Goal: Task Accomplishment & Management: Manage account settings

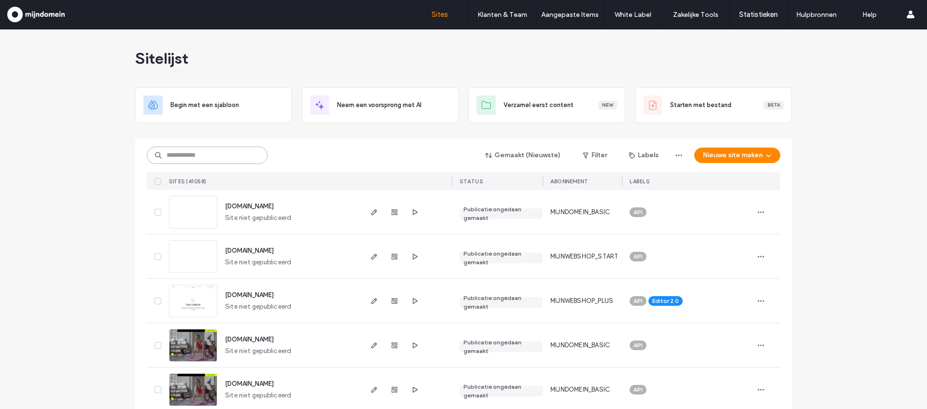
click at [176, 154] on input at bounding box center [207, 155] width 121 height 17
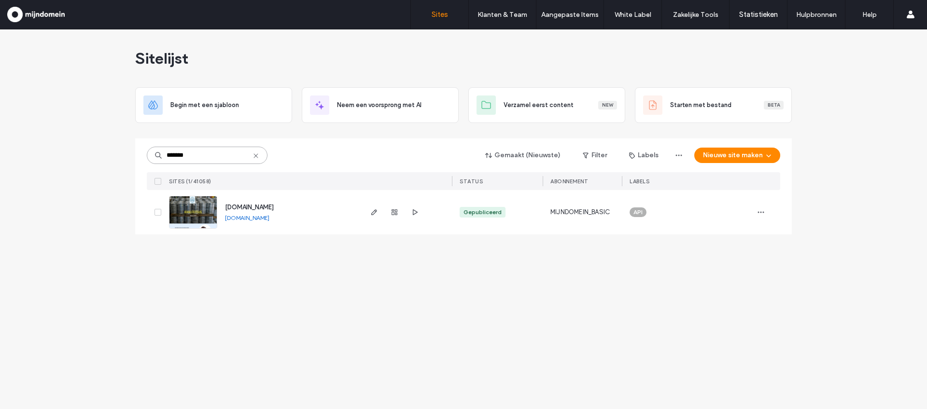
type input "*******"
click at [191, 207] on img at bounding box center [192, 229] width 47 height 66
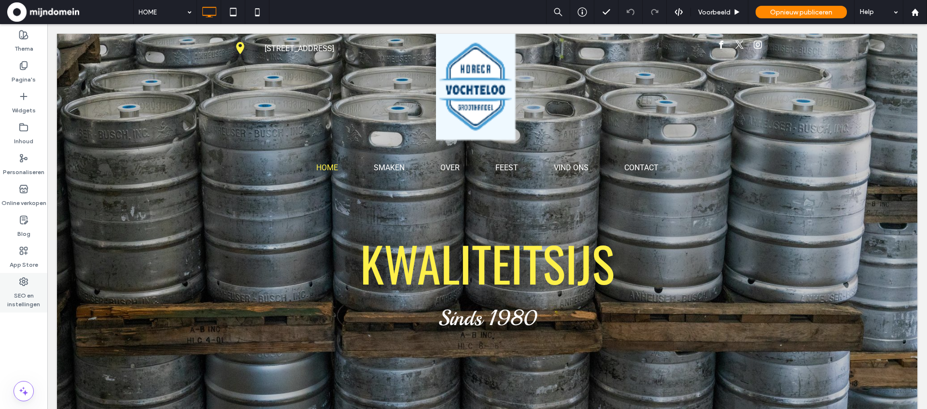
click at [29, 291] on label "SEO en instellingen" at bounding box center [23, 298] width 47 height 22
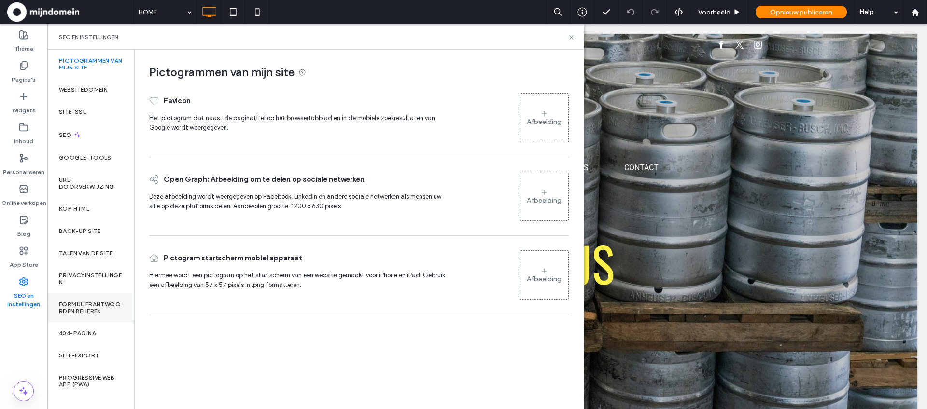
click at [91, 304] on label "Formulierantwoorden beheren" at bounding box center [91, 308] width 64 height 14
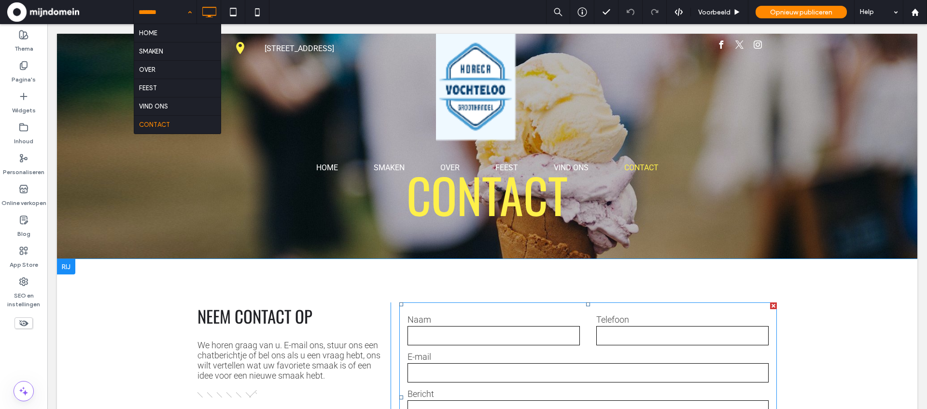
click at [551, 353] on label "E-mail" at bounding box center [587, 357] width 361 height 10
paste input "**********"
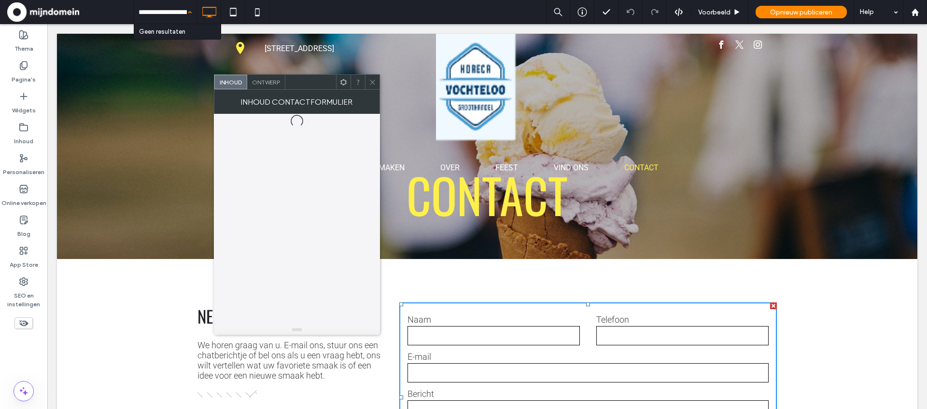
scroll to position [0, 54]
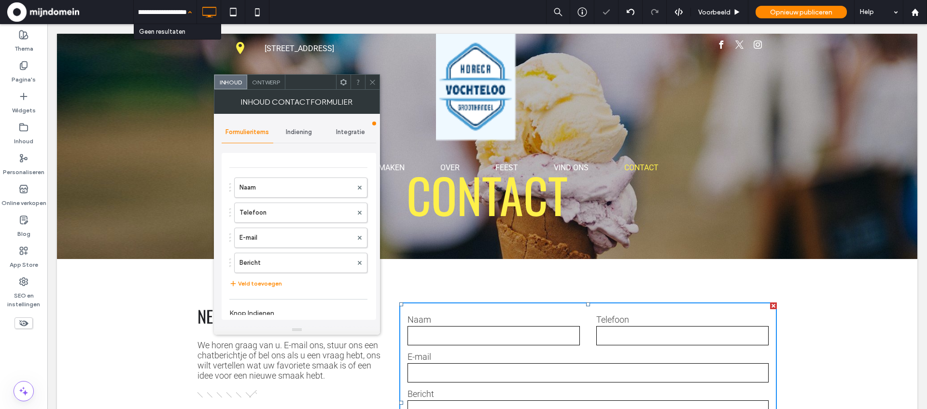
type input "**********"
click at [297, 135] on span "Indiening" at bounding box center [299, 132] width 26 height 8
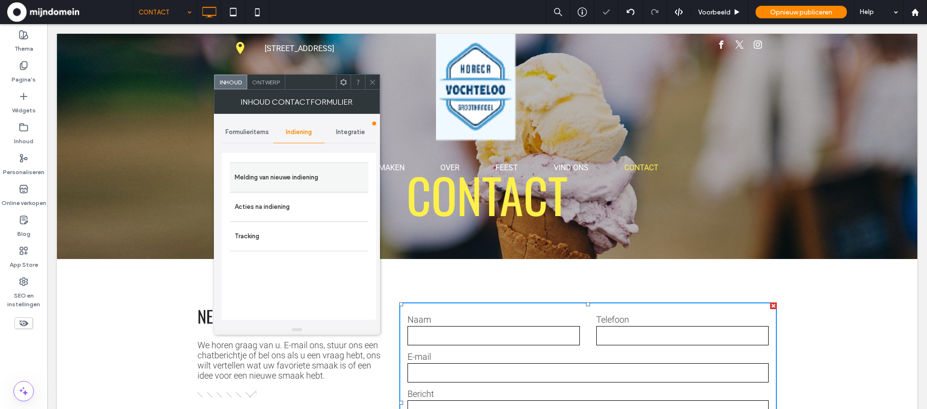
click at [299, 169] on label "Melding van nieuwe indiening" at bounding box center [299, 177] width 129 height 19
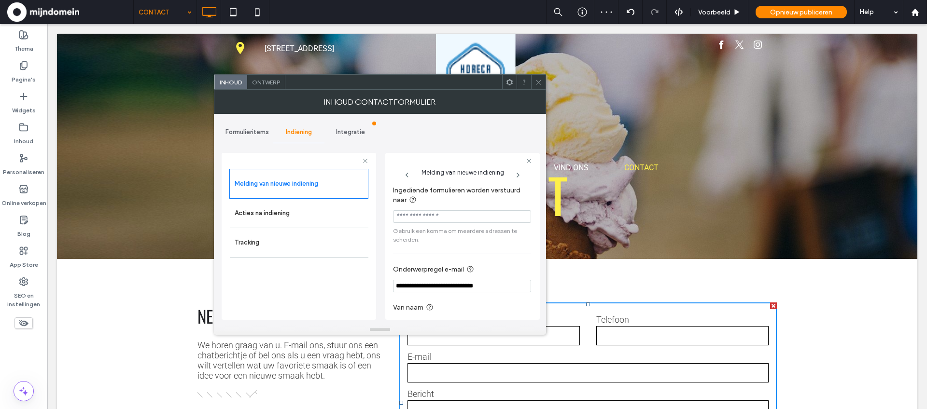
paste input "**********"
click at [458, 220] on input "Ingediende formulieren worden verstuurd naar" at bounding box center [462, 216] width 138 height 13
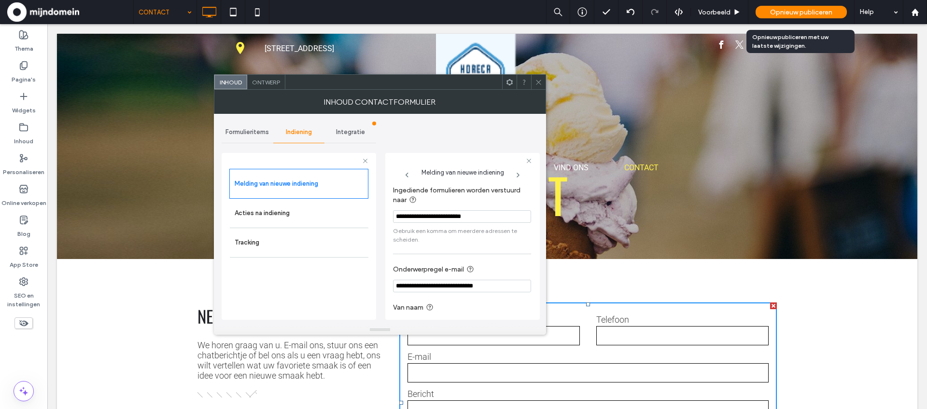
type input "**********"
click at [799, 10] on span "Opnieuw publiceren" at bounding box center [801, 12] width 62 height 8
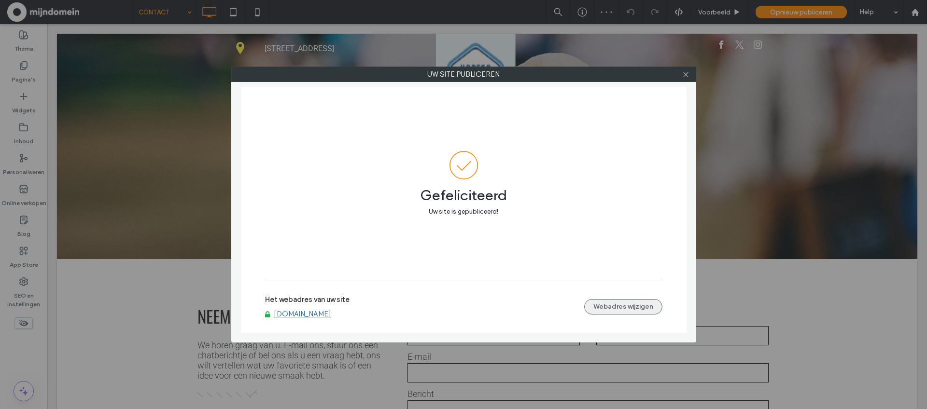
click at [617, 305] on button "Webadres wijzigen" at bounding box center [623, 306] width 78 height 15
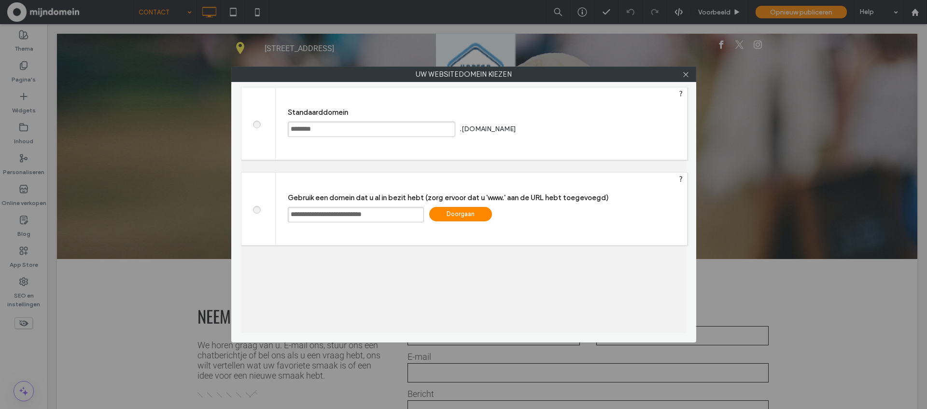
click at [287, 211] on div "**********" at bounding box center [481, 209] width 411 height 72
click at [292, 213] on input "**********" at bounding box center [356, 214] width 136 height 15
type input "**********"
click at [463, 214] on div "Doorgaan" at bounding box center [460, 214] width 63 height 14
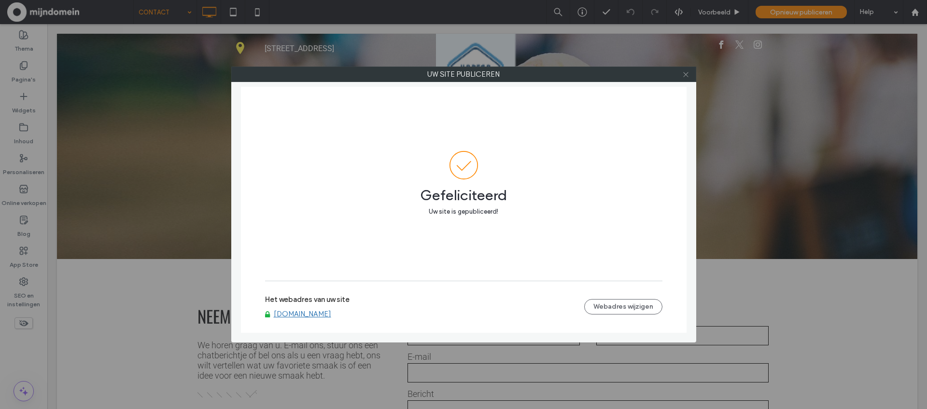
click at [688, 72] on icon at bounding box center [685, 74] width 7 height 7
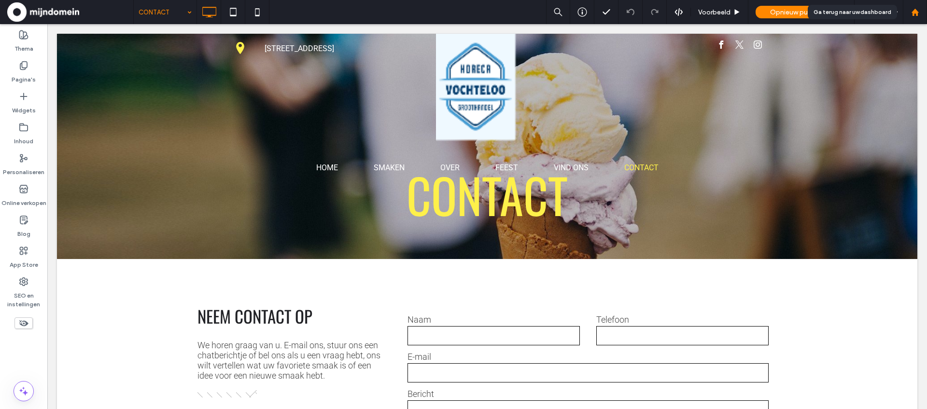
click at [915, 10] on use at bounding box center [914, 11] width 7 height 7
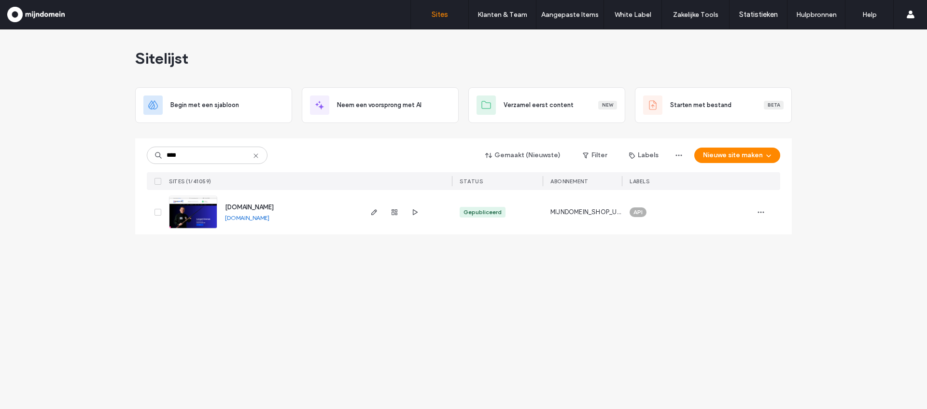
type input "****"
click at [200, 216] on img at bounding box center [192, 229] width 47 height 66
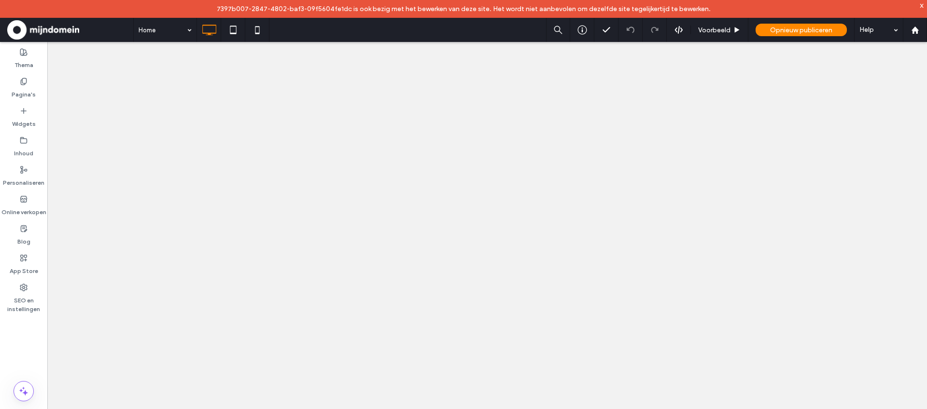
click at [22, 208] on div at bounding box center [463, 204] width 927 height 409
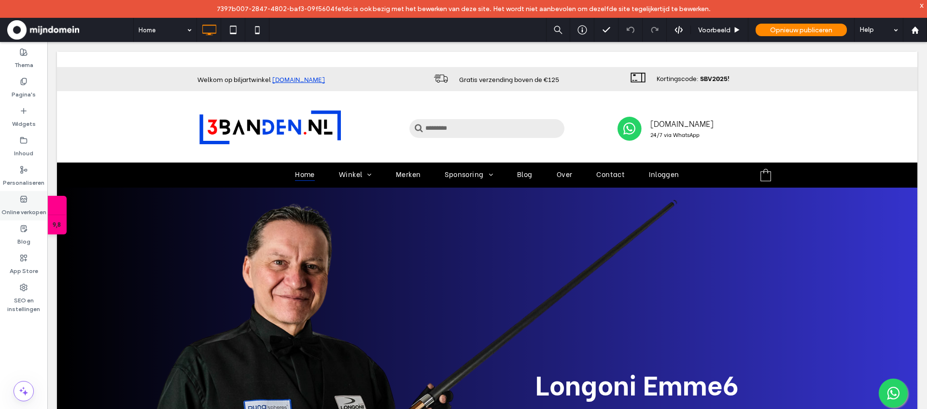
click at [25, 203] on label "Online verkopen" at bounding box center [23, 210] width 45 height 14
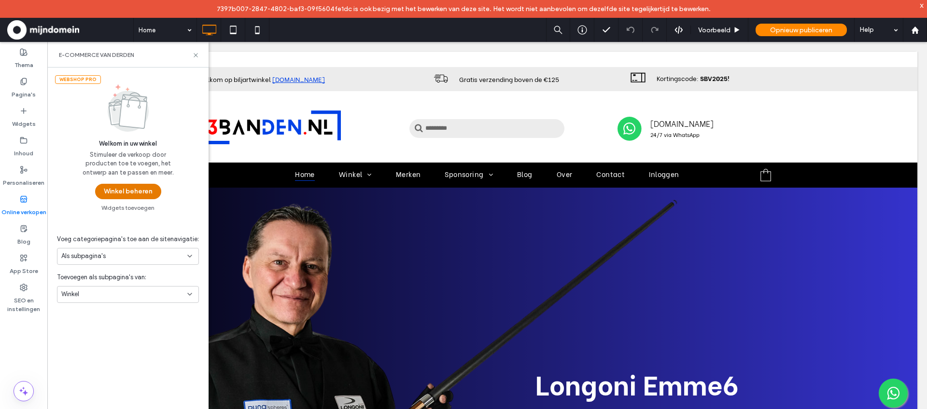
click at [121, 195] on button "Winkel beheren" at bounding box center [128, 191] width 66 height 15
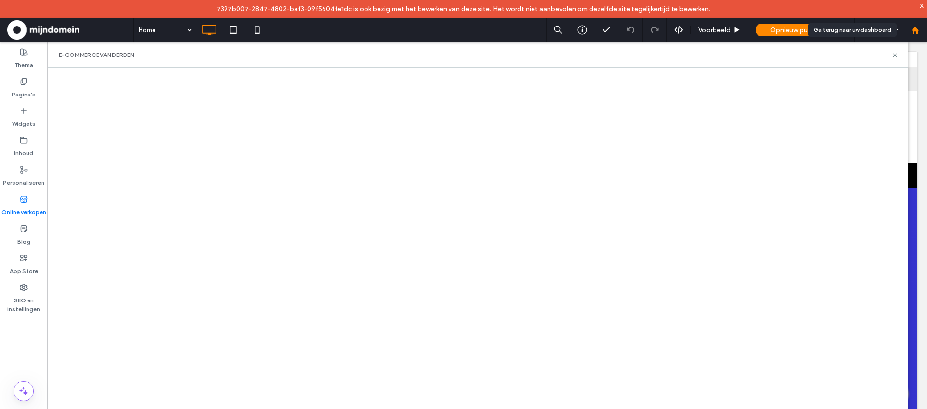
click at [916, 33] on icon at bounding box center [915, 30] width 8 height 8
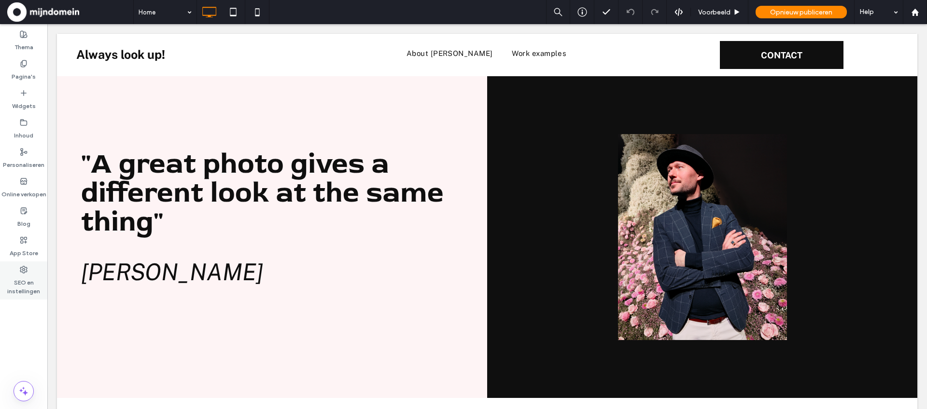
click at [34, 275] on label "SEO en instellingen" at bounding box center [23, 285] width 47 height 22
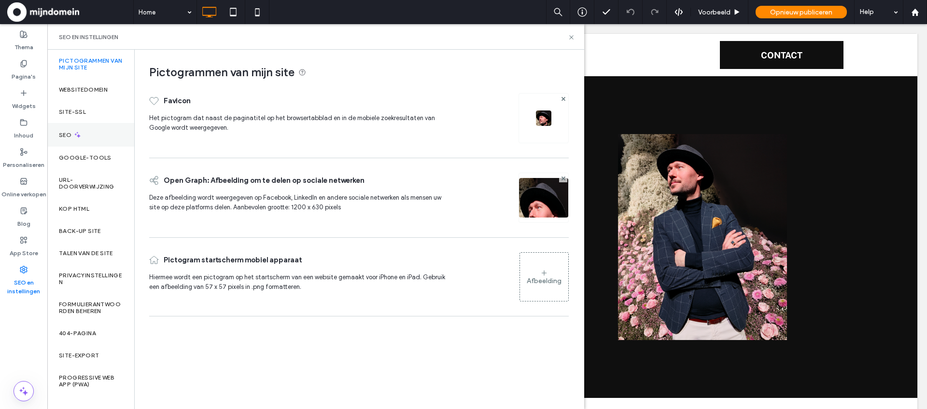
click at [63, 139] on div "SEO" at bounding box center [90, 135] width 87 height 24
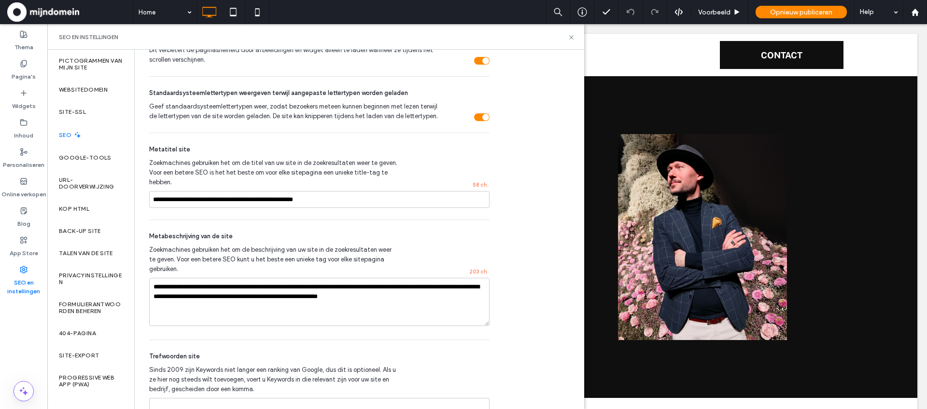
scroll to position [547, 0]
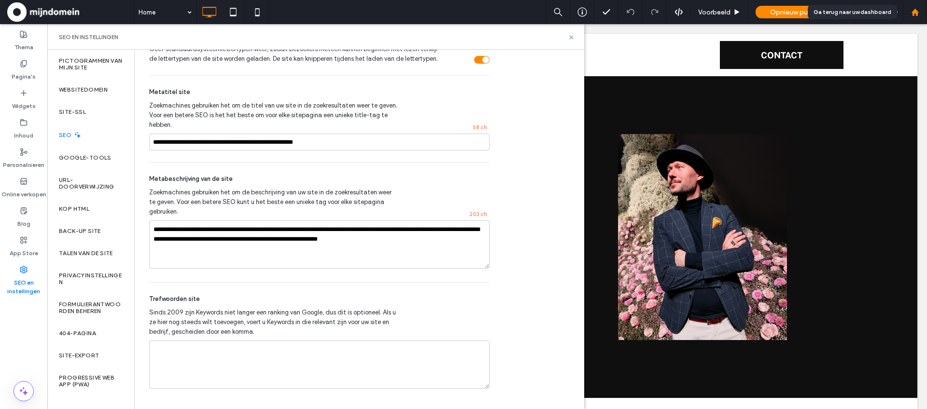
click at [915, 13] on icon at bounding box center [915, 12] width 8 height 8
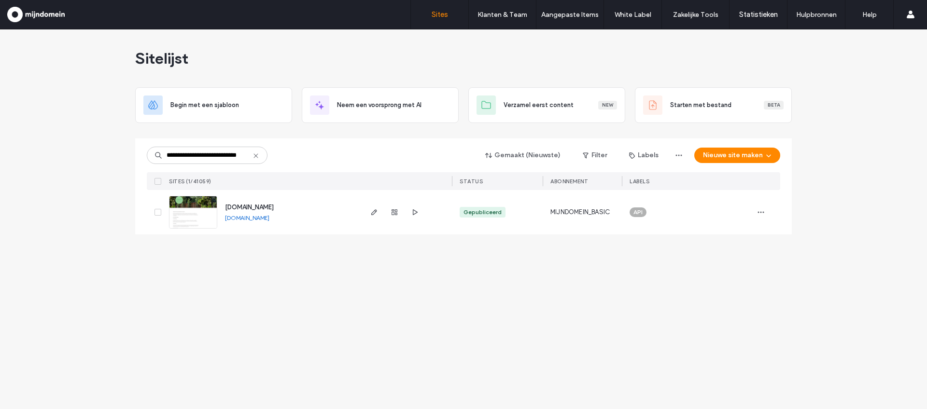
click at [249, 155] on input "**********" at bounding box center [207, 155] width 121 height 17
type input "**********"
click at [202, 215] on img at bounding box center [192, 229] width 47 height 66
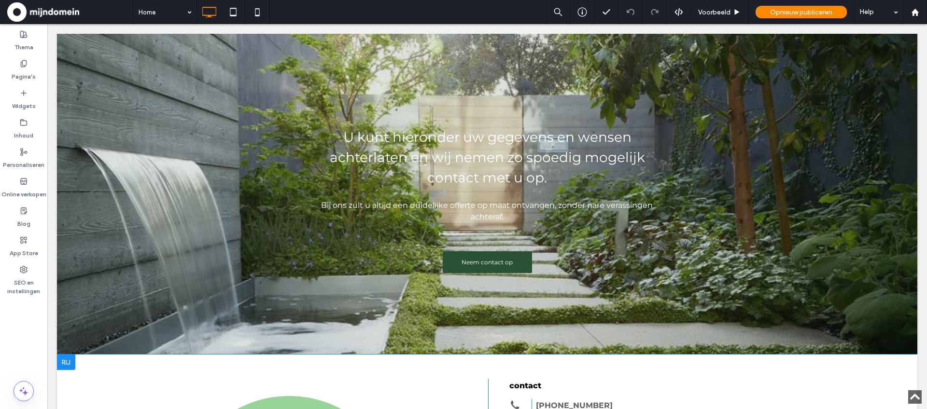
scroll to position [1875, 0]
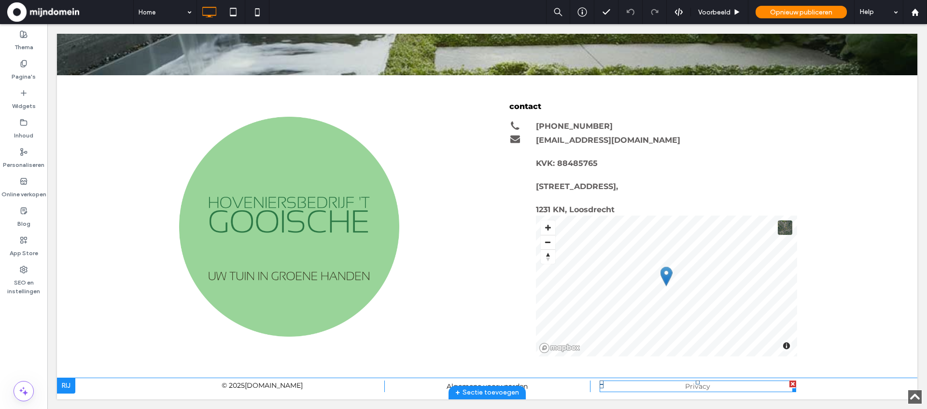
click at [700, 389] on span "Privacy" at bounding box center [697, 386] width 25 height 9
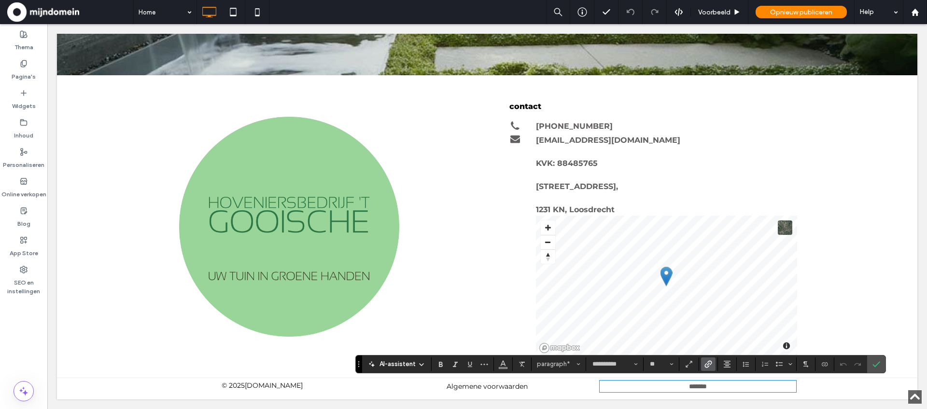
click at [710, 365] on icon "Link" at bounding box center [708, 365] width 8 height 8
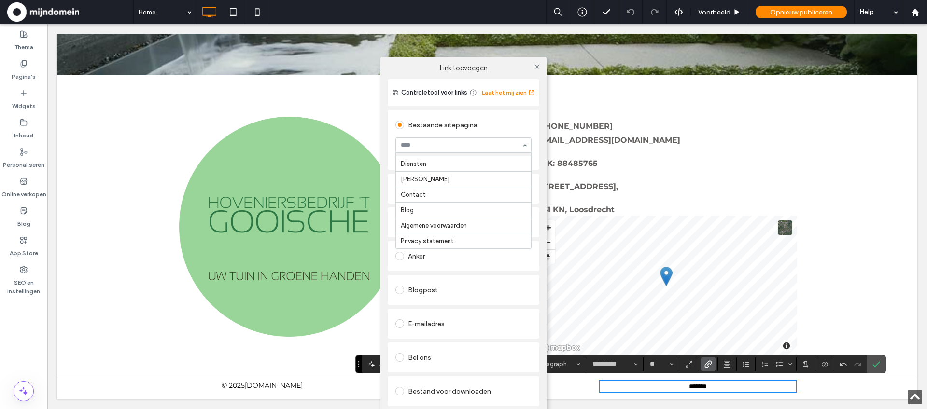
scroll to position [28, 0]
click at [537, 70] on span at bounding box center [536, 66] width 7 height 14
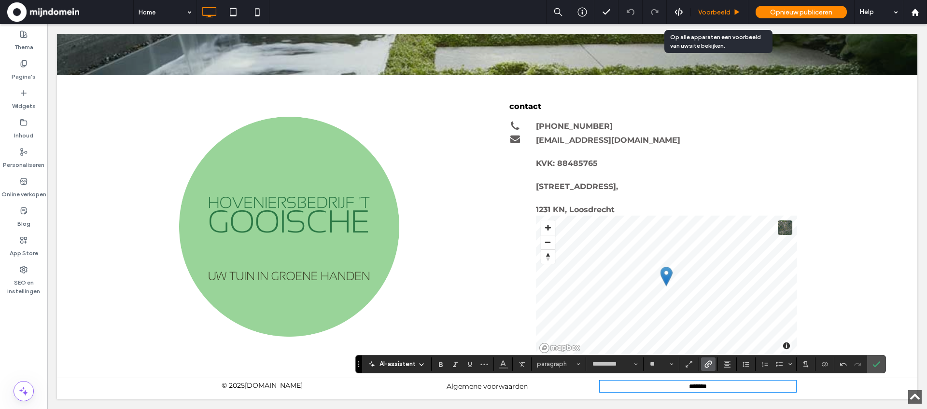
click at [711, 14] on span "Voorbeeld" at bounding box center [714, 12] width 32 height 8
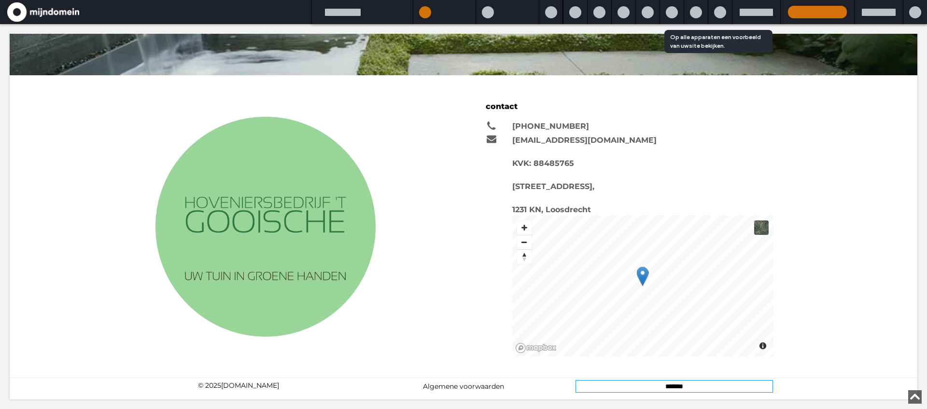
scroll to position [1856, 0]
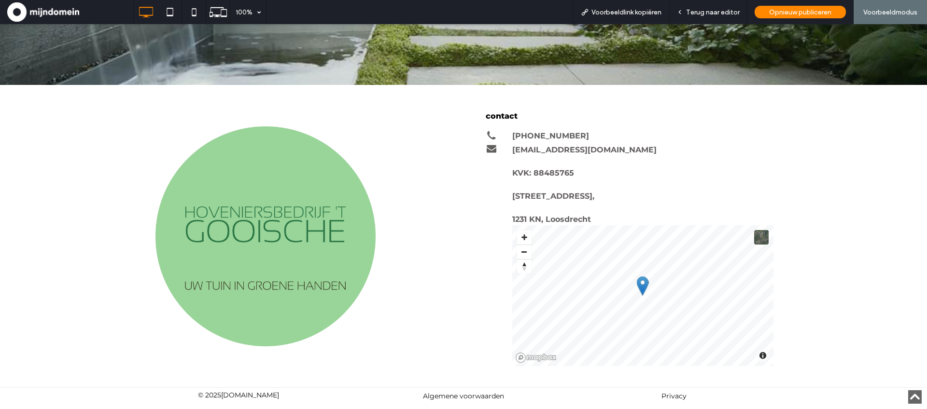
click at [675, 395] on link "Privacy" at bounding box center [673, 396] width 25 height 9
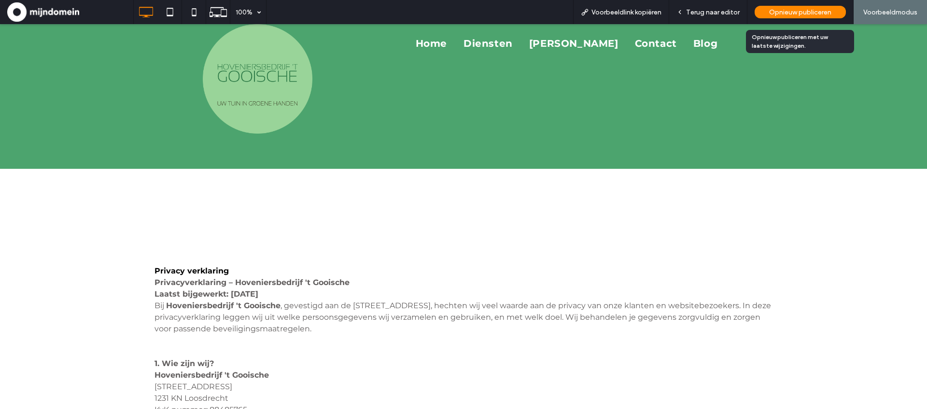
click at [771, 12] on span "Opnieuw publiceren" at bounding box center [800, 12] width 62 height 8
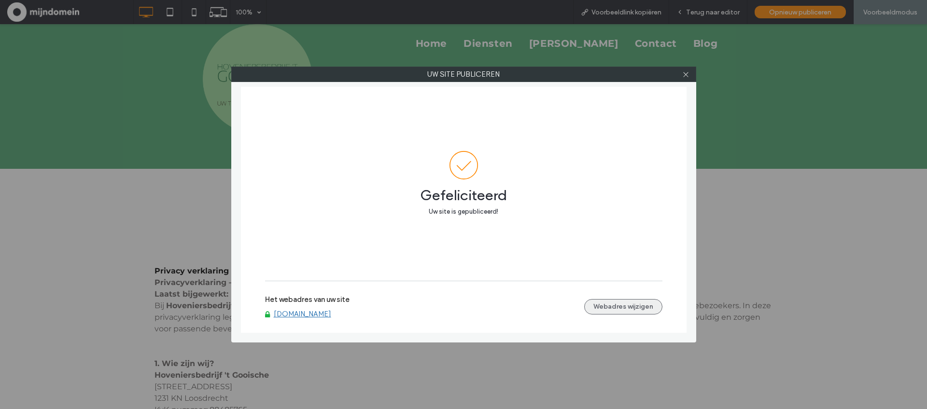
click at [603, 305] on button "Webadres wijzigen" at bounding box center [623, 306] width 78 height 15
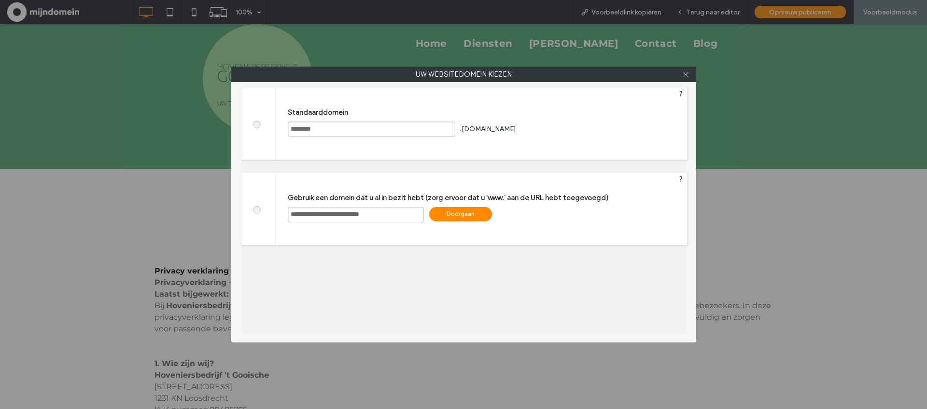
click at [288, 213] on input "**********" at bounding box center [356, 214] width 136 height 15
click at [289, 213] on input "**********" at bounding box center [356, 214] width 136 height 15
type input "**********"
click at [444, 215] on div "Doorgaan" at bounding box center [460, 214] width 63 height 14
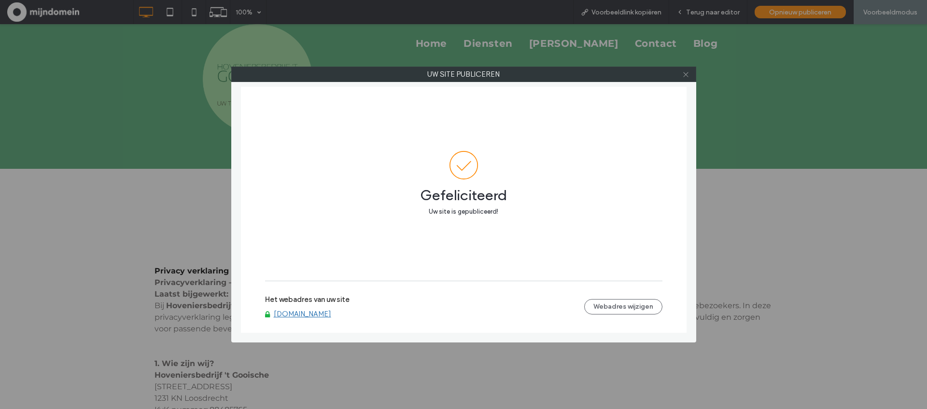
click at [683, 75] on icon at bounding box center [685, 74] width 7 height 7
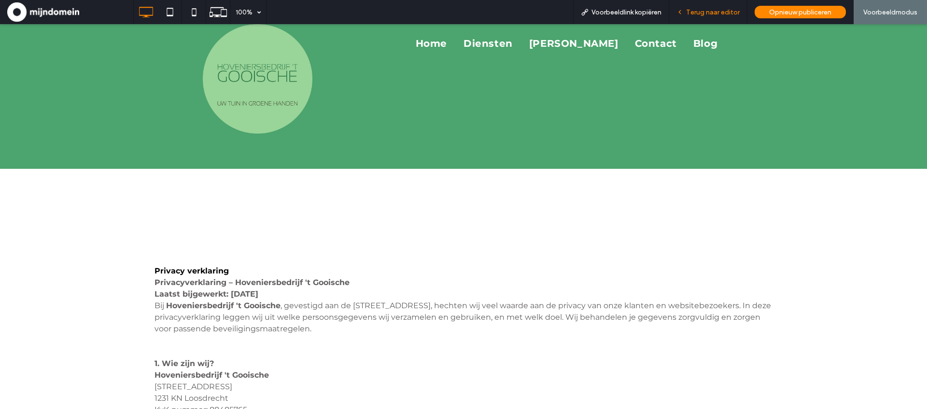
click at [712, 14] on span "Terug naar editor" at bounding box center [713, 12] width 54 height 8
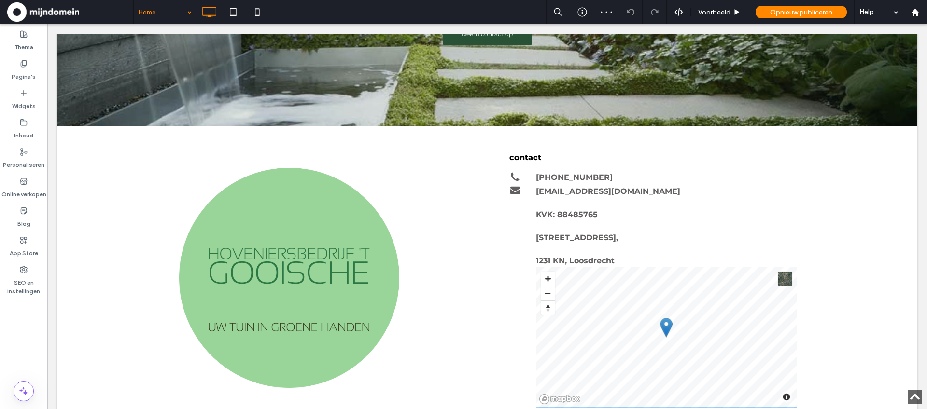
scroll to position [1875, 0]
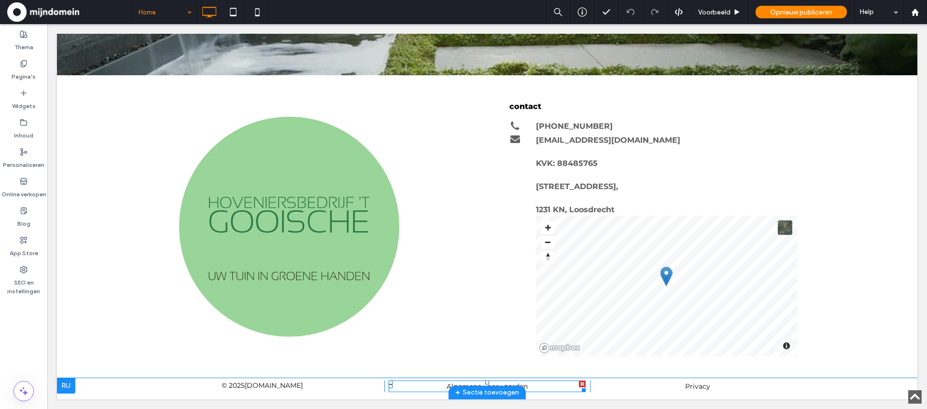
click at [496, 384] on link "Algemene voorwaarden" at bounding box center [486, 386] width 81 height 9
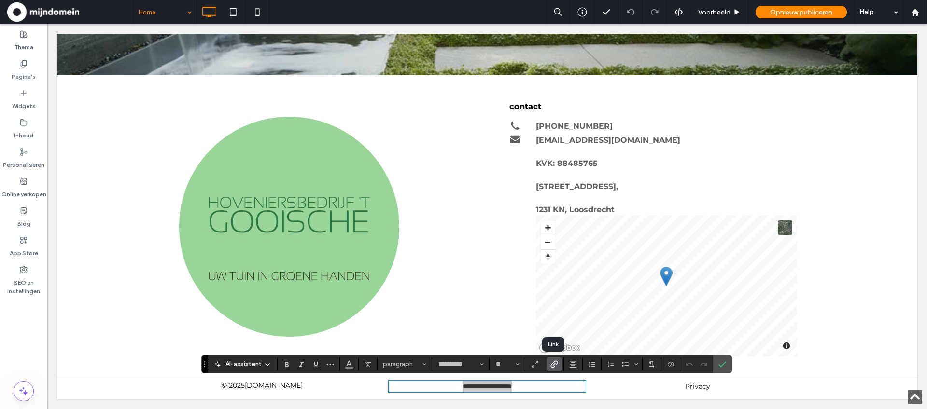
click at [555, 366] on icon "Link" at bounding box center [554, 365] width 8 height 8
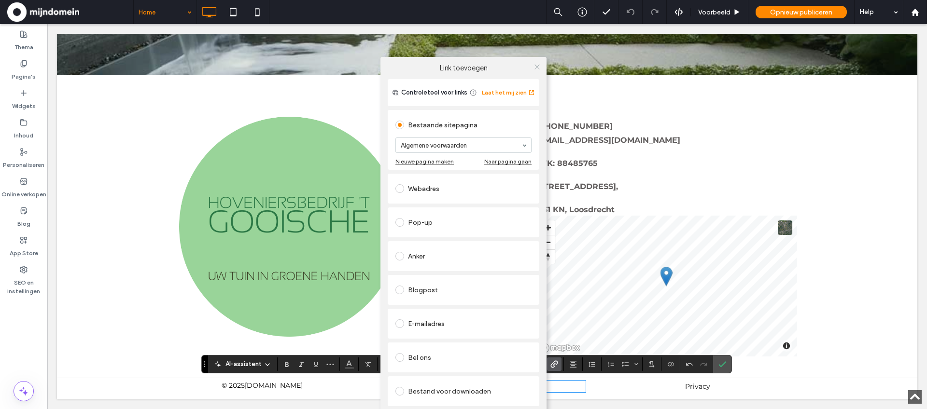
click at [540, 68] on icon at bounding box center [536, 66] width 7 height 7
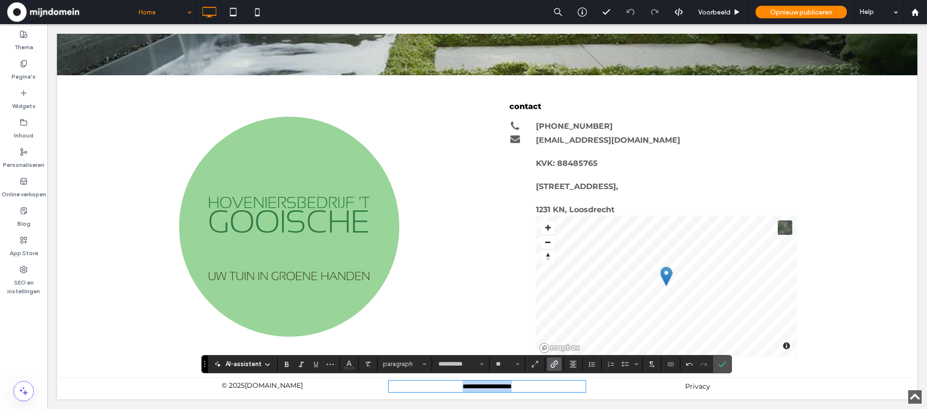
click at [701, 387] on link "Privacy" at bounding box center [697, 386] width 25 height 9
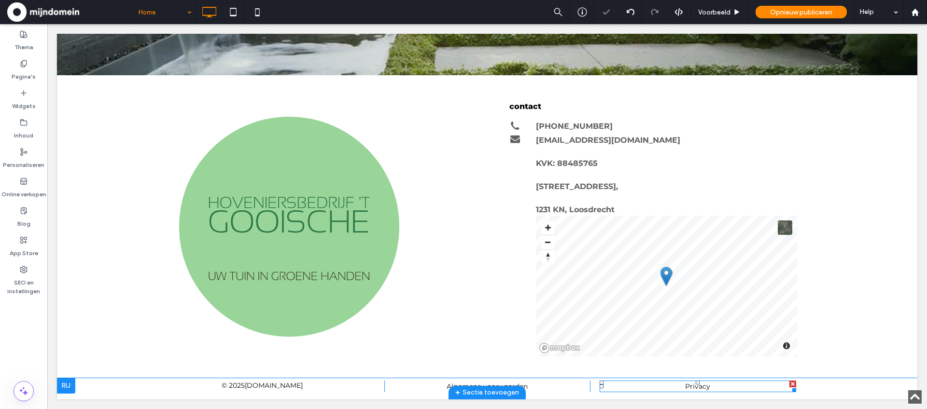
click at [701, 387] on link "Privacy" at bounding box center [697, 386] width 25 height 9
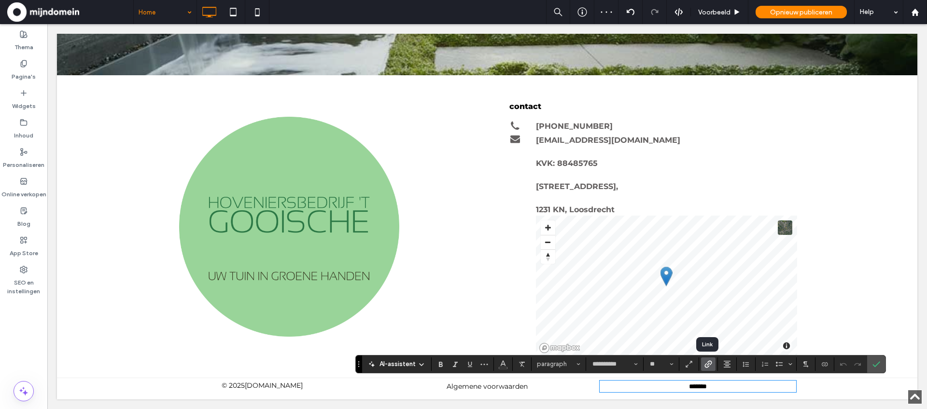
click at [707, 363] on icon "Link" at bounding box center [708, 365] width 8 height 8
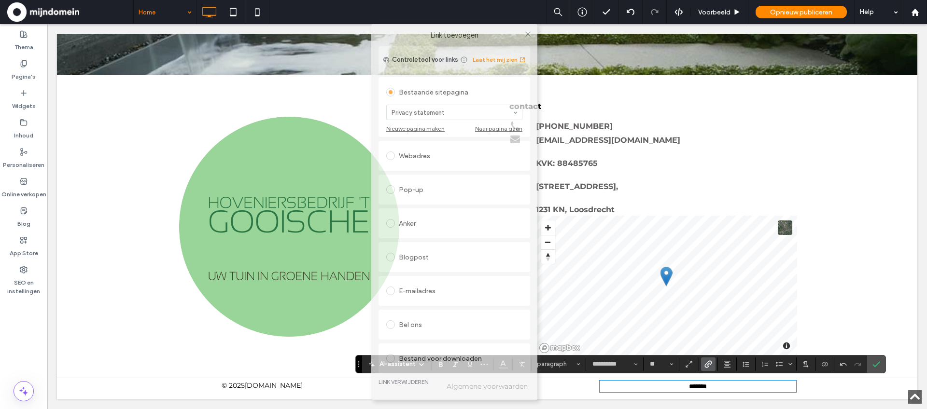
drag, startPoint x: 500, startPoint y: 65, endPoint x: 491, endPoint y: 30, distance: 36.4
click at [491, 30] on div "Link toevoegen" at bounding box center [454, 35] width 166 height 22
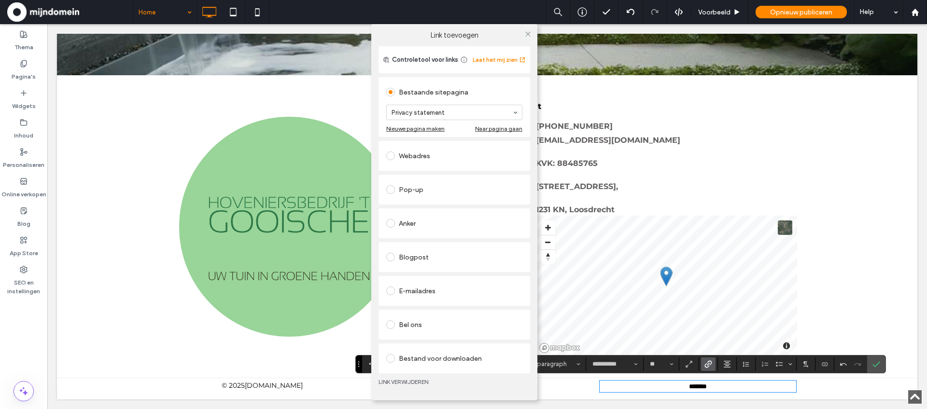
click at [405, 381] on link "LINK VERWIJDEREN" at bounding box center [454, 382] width 152 height 8
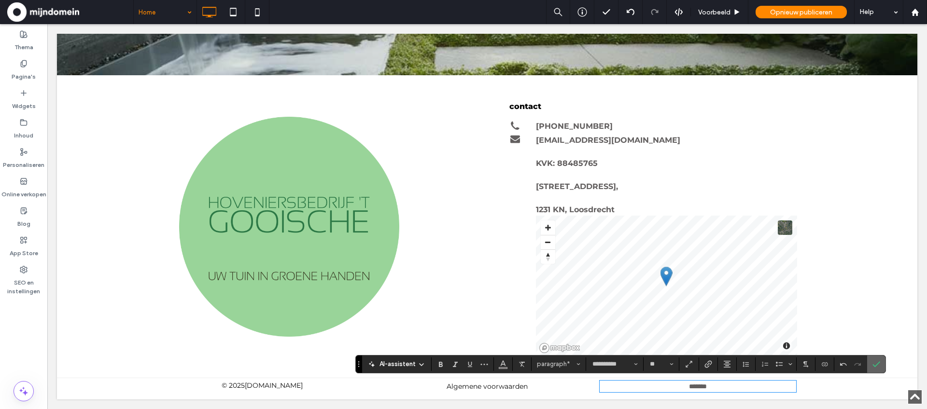
click at [877, 367] on icon "Bevestigen" at bounding box center [876, 365] width 8 height 8
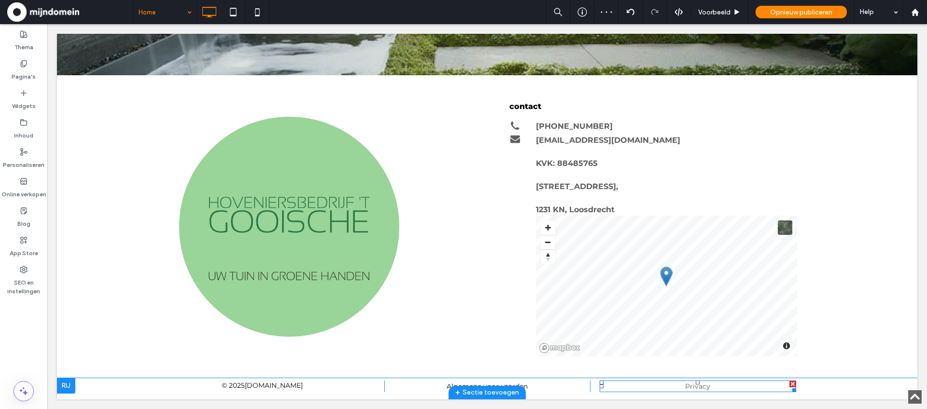
click at [697, 388] on span "Privacy" at bounding box center [697, 386] width 25 height 9
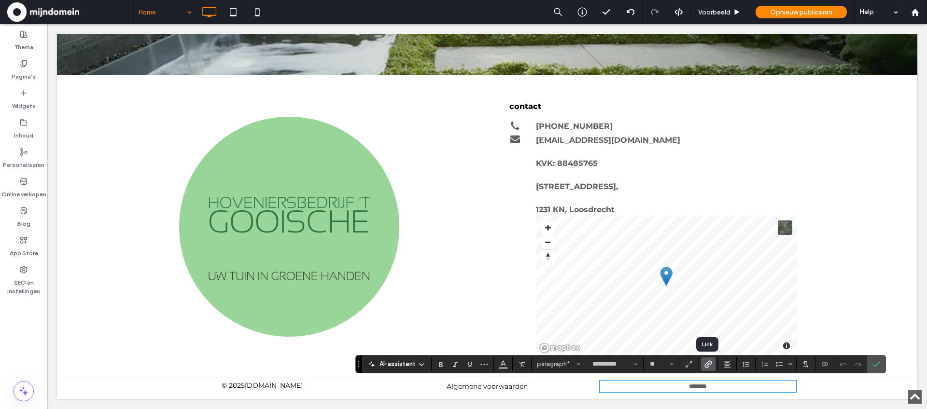
click at [708, 365] on icon "Link" at bounding box center [708, 365] width 8 height 8
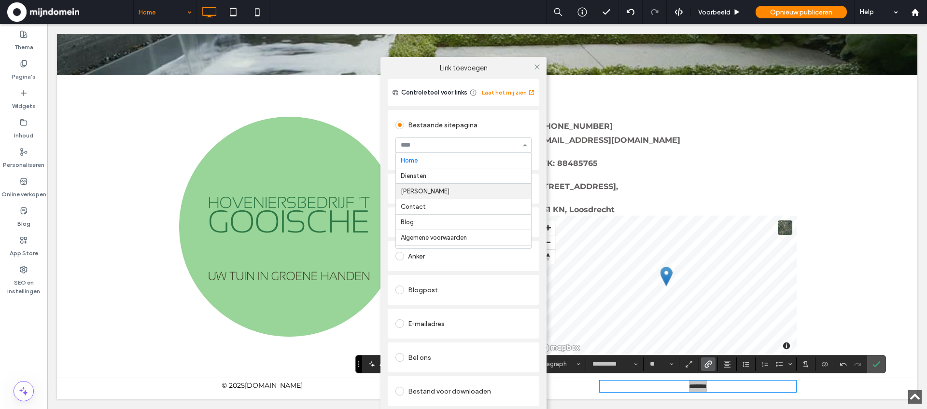
scroll to position [28, 0]
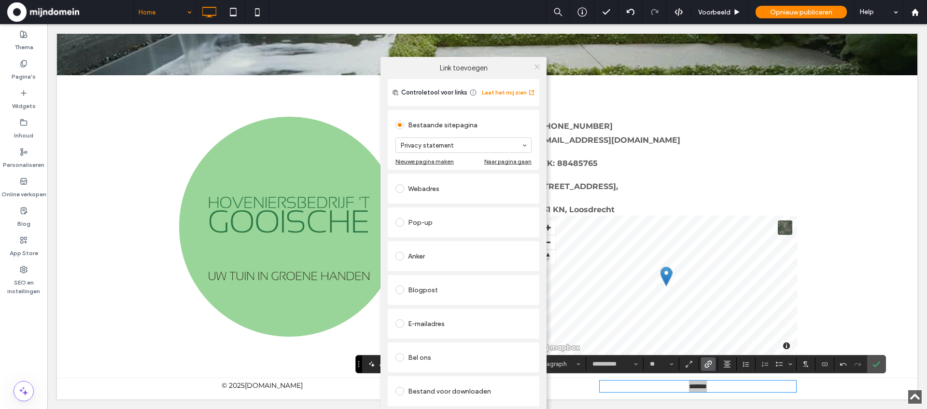
click at [537, 68] on use at bounding box center [536, 66] width 5 height 5
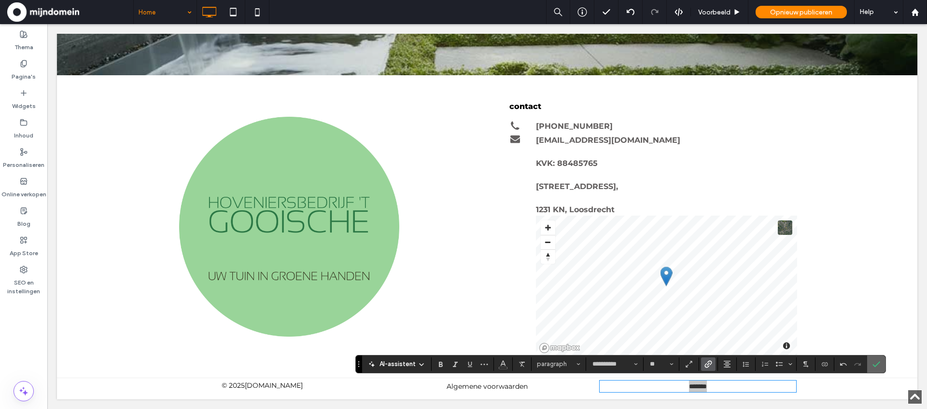
click at [877, 369] on span "Bevestigen" at bounding box center [876, 364] width 8 height 16
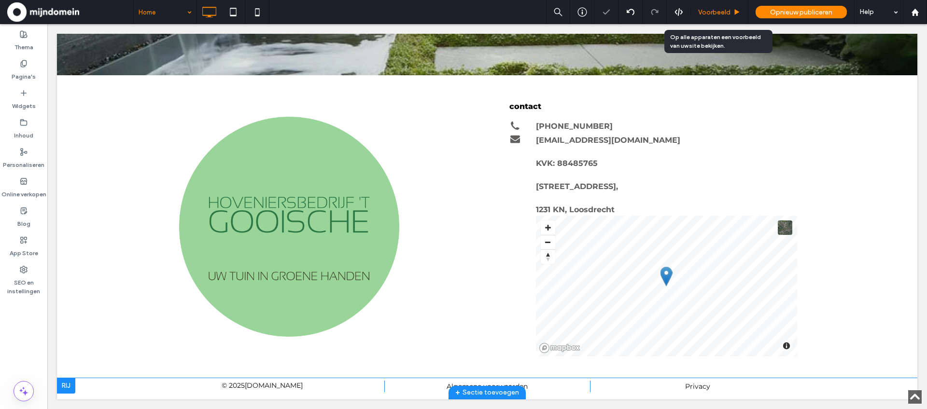
drag, startPoint x: 714, startPoint y: 11, endPoint x: 716, endPoint y: 3, distance: 8.0
click at [714, 11] on span "Voorbeeld" at bounding box center [714, 12] width 32 height 8
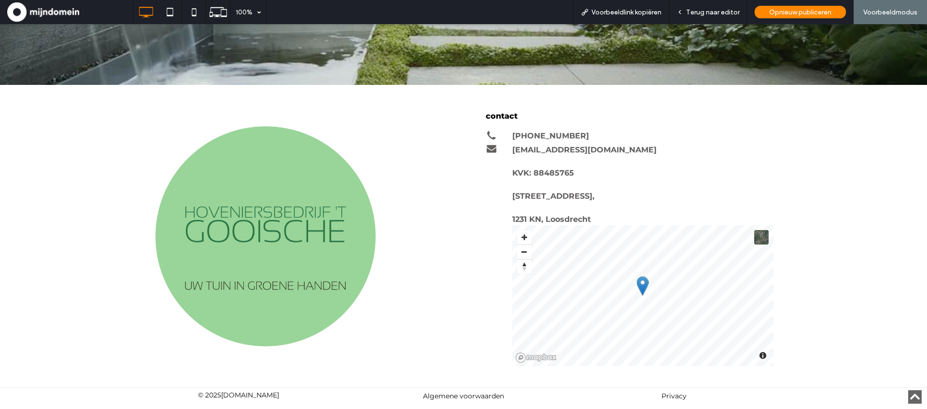
click at [669, 397] on link "Privacy" at bounding box center [673, 396] width 25 height 9
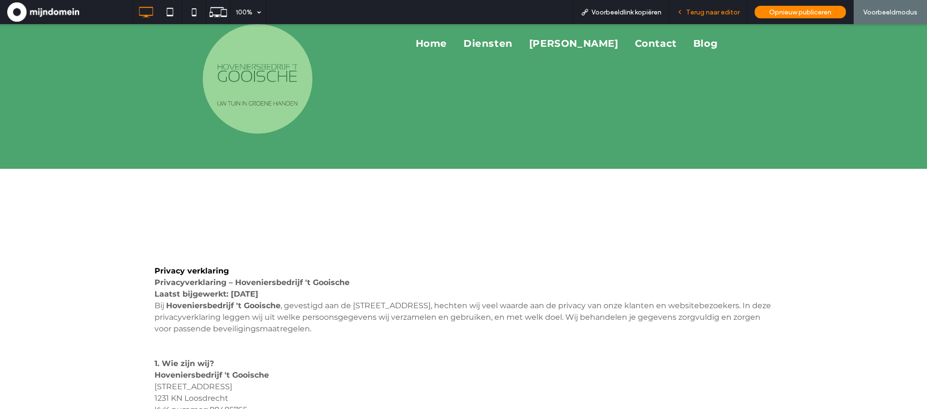
click at [712, 12] on span "Terug naar editor" at bounding box center [713, 12] width 54 height 8
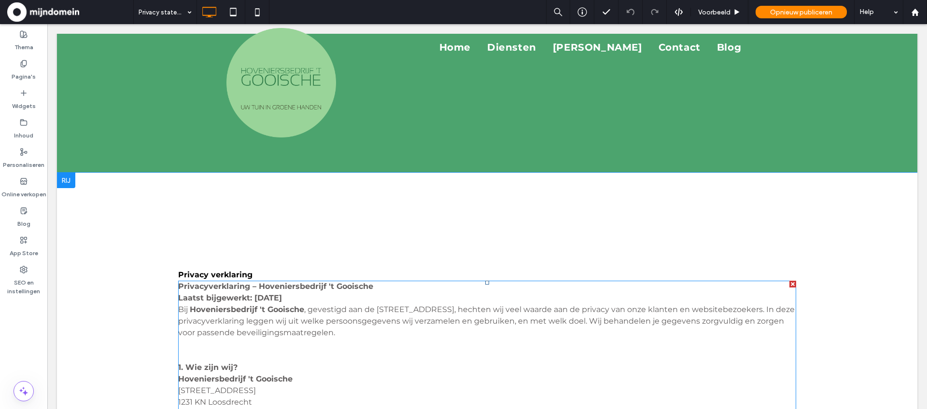
scroll to position [6, 0]
click at [347, 313] on span ", gevestigd aan de Nieuw-Loosdrechtsedijk 67 A, 1231 KN te Loosdrecht, hechten …" at bounding box center [486, 321] width 616 height 32
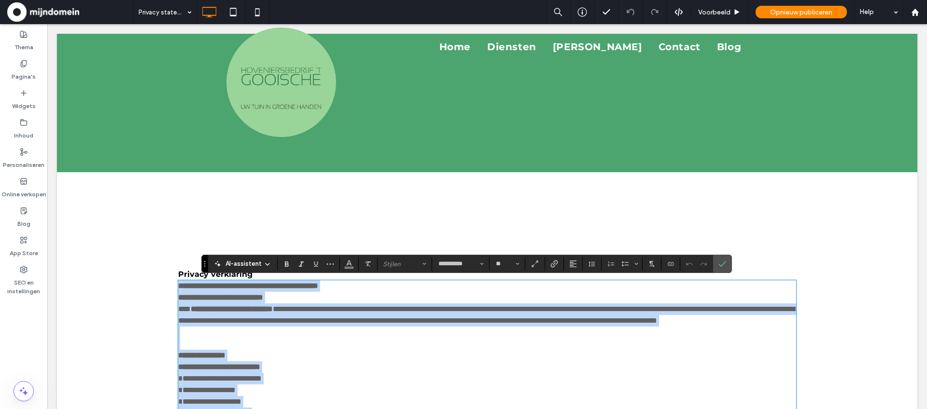
click at [332, 312] on span "**********" at bounding box center [486, 314] width 616 height 19
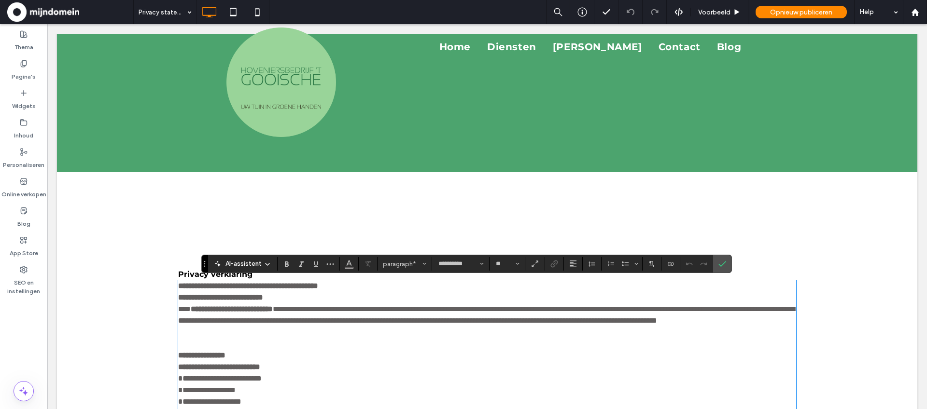
click at [321, 308] on span "**********" at bounding box center [486, 314] width 616 height 19
click at [729, 264] on section at bounding box center [722, 263] width 18 height 17
click at [724, 265] on icon "Bevestigen" at bounding box center [722, 264] width 8 height 8
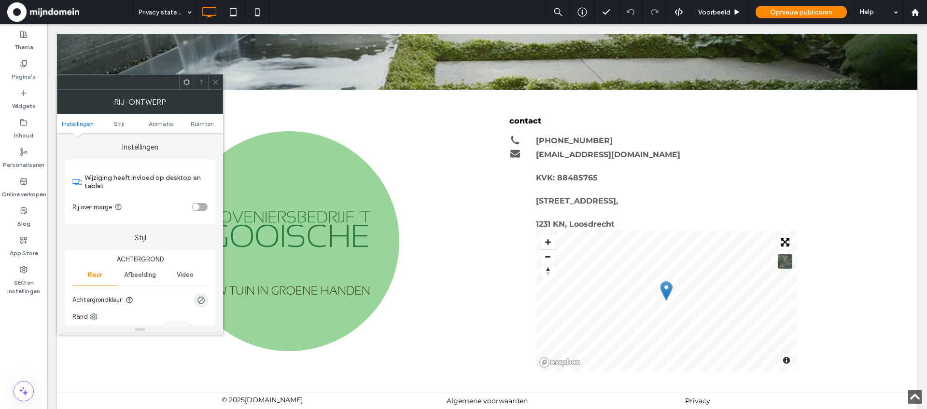
scroll to position [2048, 0]
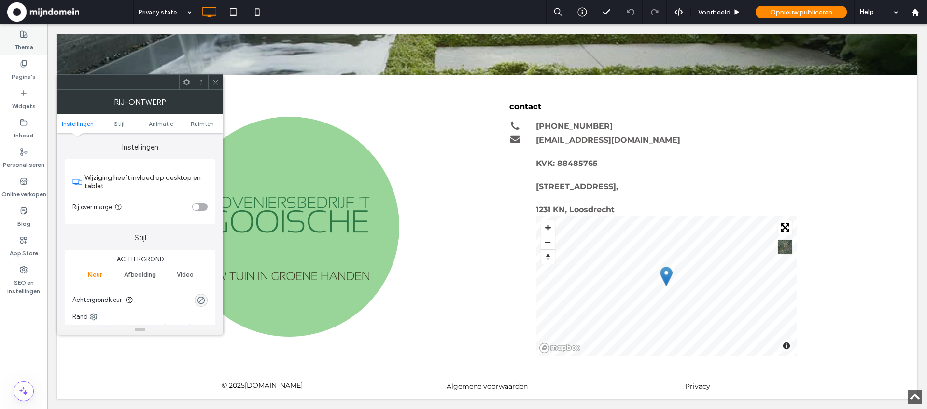
click at [20, 39] on label "Thema" at bounding box center [23, 45] width 19 height 14
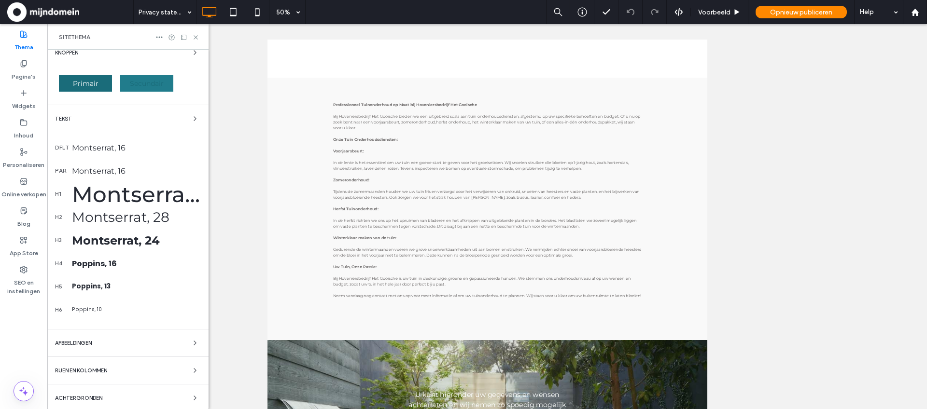
scroll to position [69, 0]
click at [191, 118] on icon "button" at bounding box center [195, 117] width 8 height 8
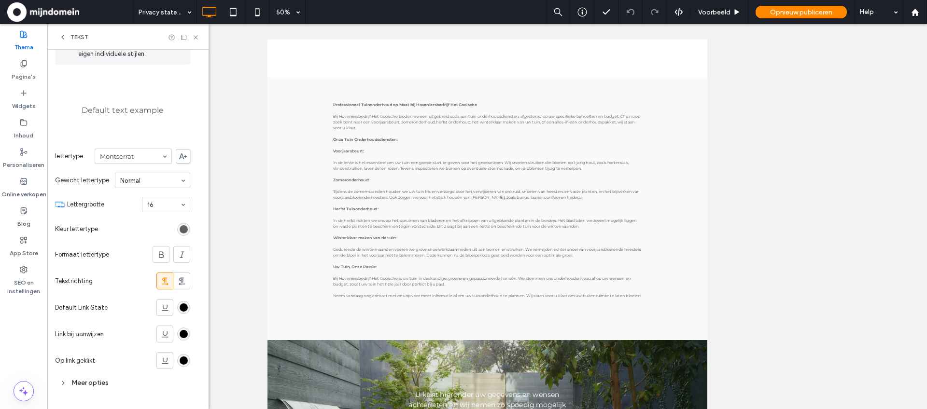
scroll to position [70, 0]
click at [167, 334] on icon at bounding box center [165, 333] width 10 height 10
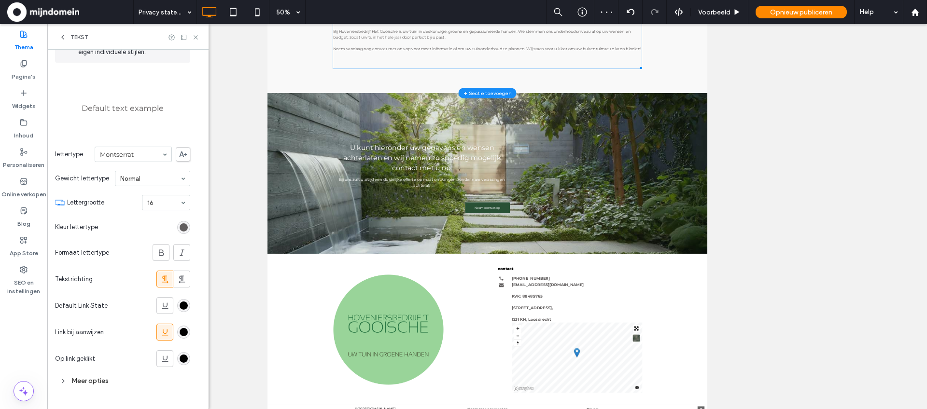
scroll to position [272, 0]
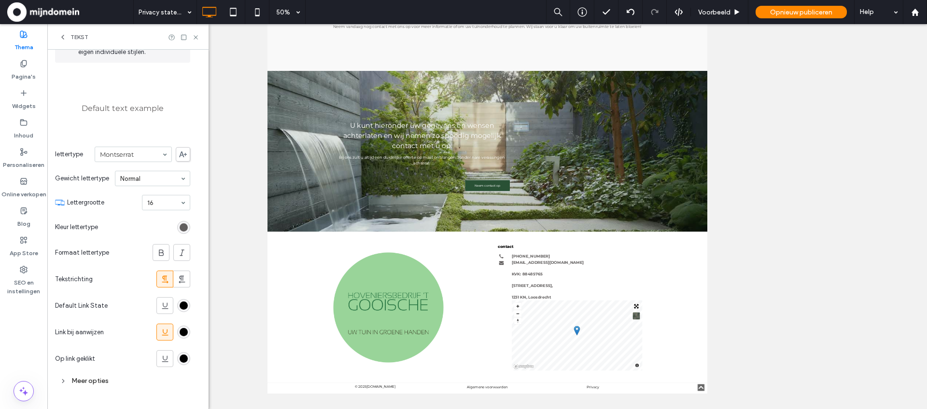
click at [168, 335] on icon at bounding box center [165, 333] width 10 height 10
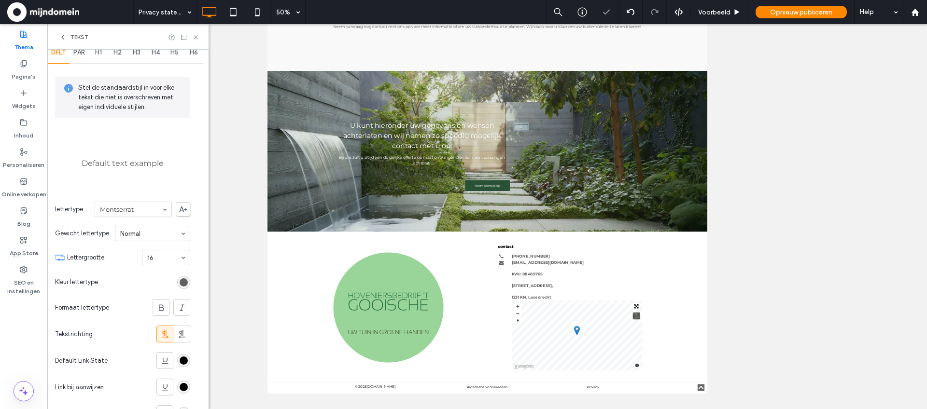
scroll to position [0, 0]
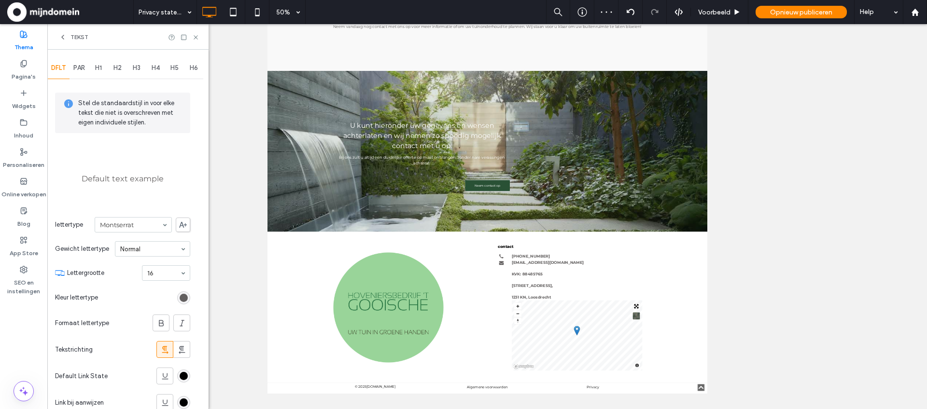
click at [59, 33] on icon at bounding box center [63, 37] width 8 height 8
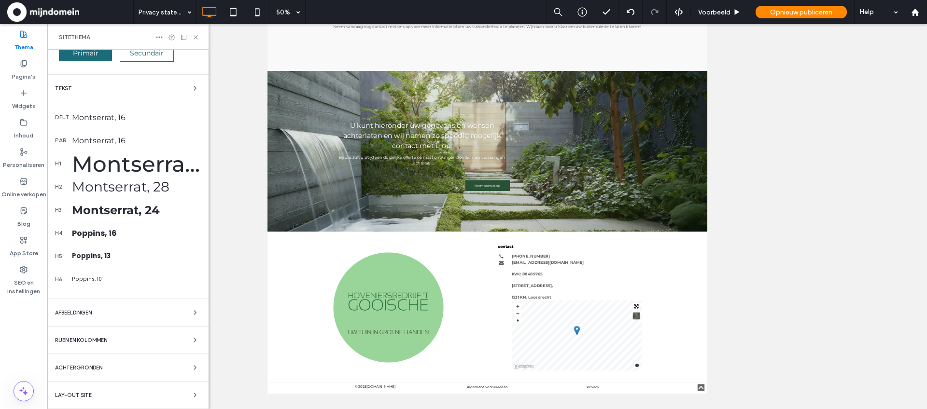
scroll to position [95, 0]
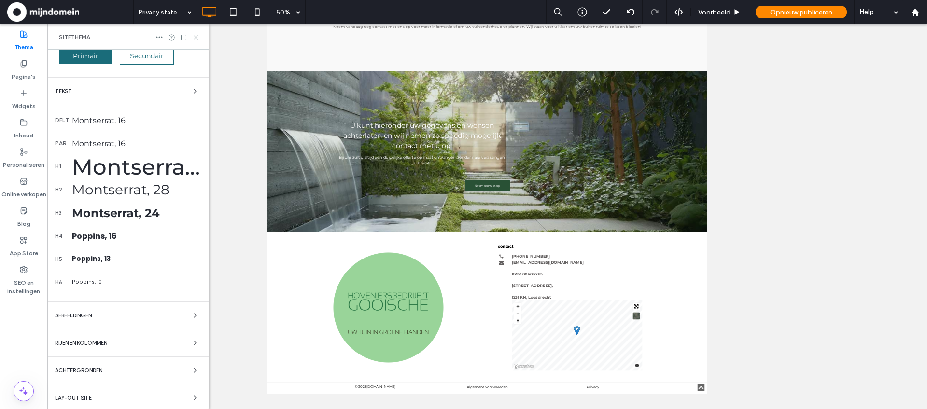
click at [197, 39] on use at bounding box center [196, 37] width 4 height 4
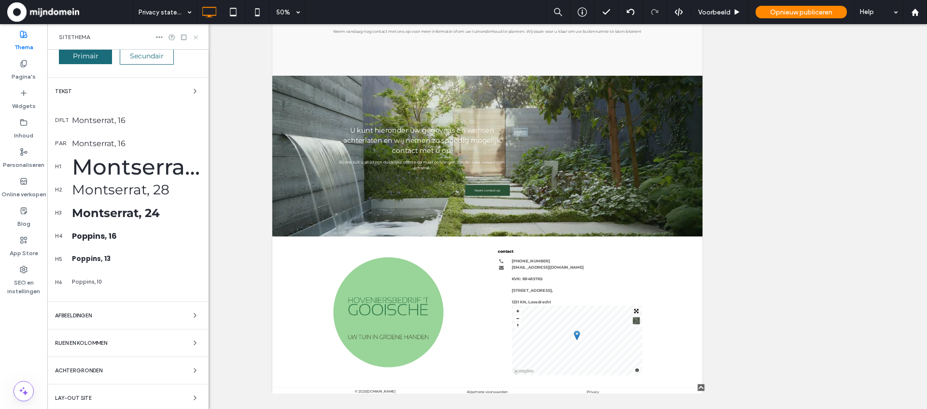
scroll to position [0, 0]
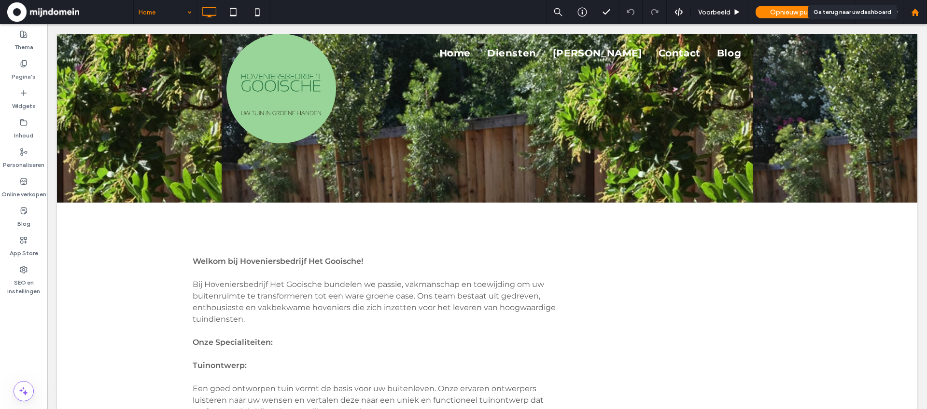
click at [914, 10] on use at bounding box center [914, 11] width 7 height 7
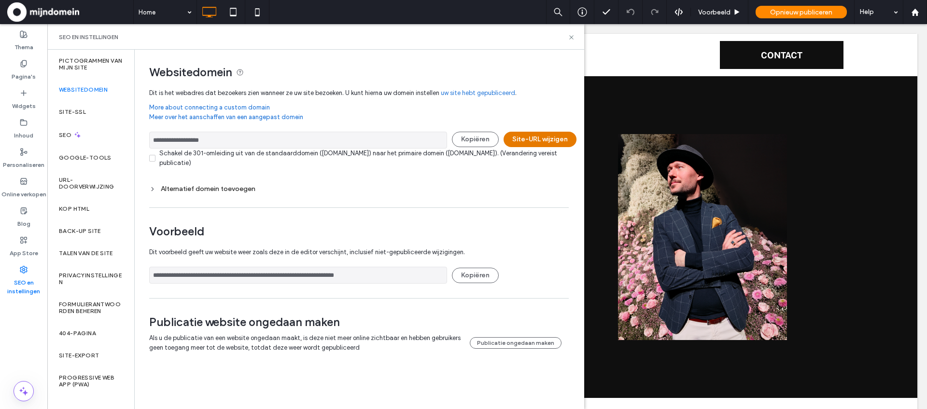
click at [541, 143] on button "Site-URL wijzigen" at bounding box center [539, 139] width 73 height 15
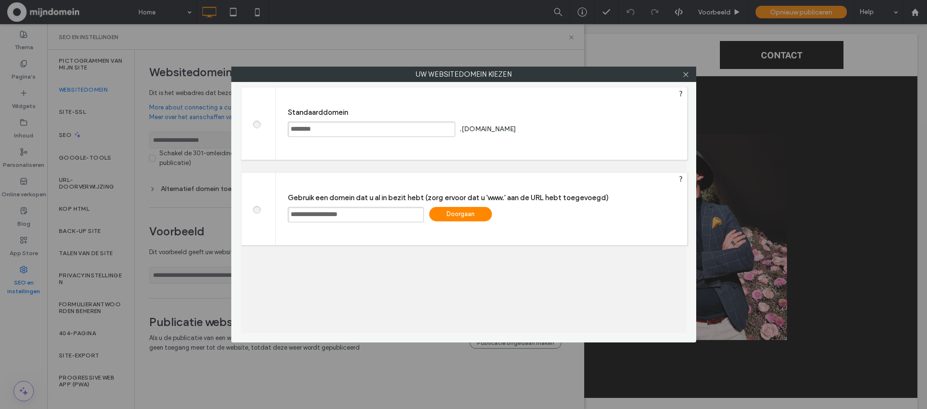
click at [289, 211] on input "**********" at bounding box center [356, 214] width 136 height 15
type input "**********"
click at [450, 216] on div "Doorgaan" at bounding box center [460, 214] width 63 height 14
type input "**********"
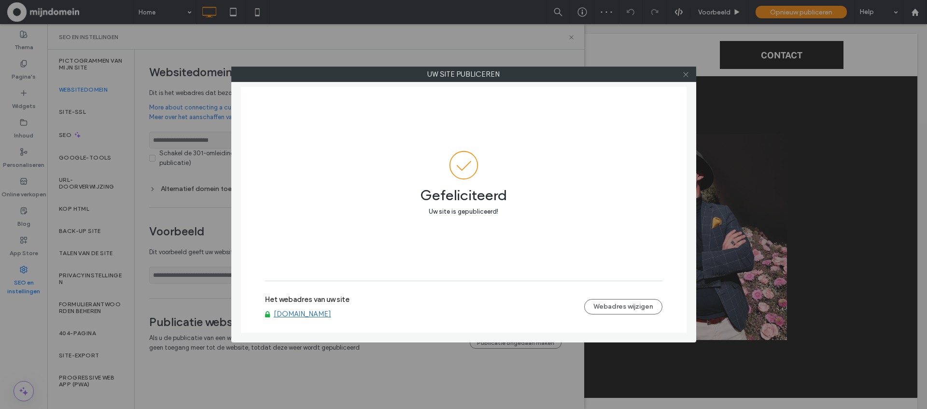
click at [686, 76] on icon at bounding box center [685, 74] width 7 height 7
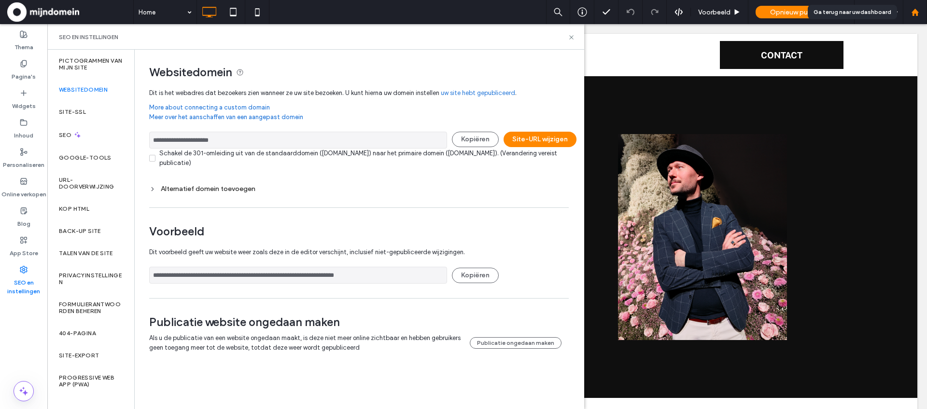
click at [916, 9] on icon at bounding box center [915, 12] width 8 height 8
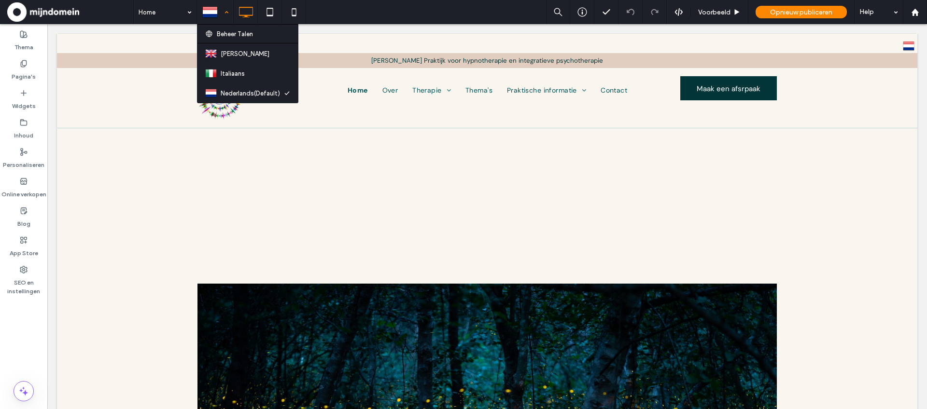
click at [222, 9] on div at bounding box center [214, 11] width 35 height 23
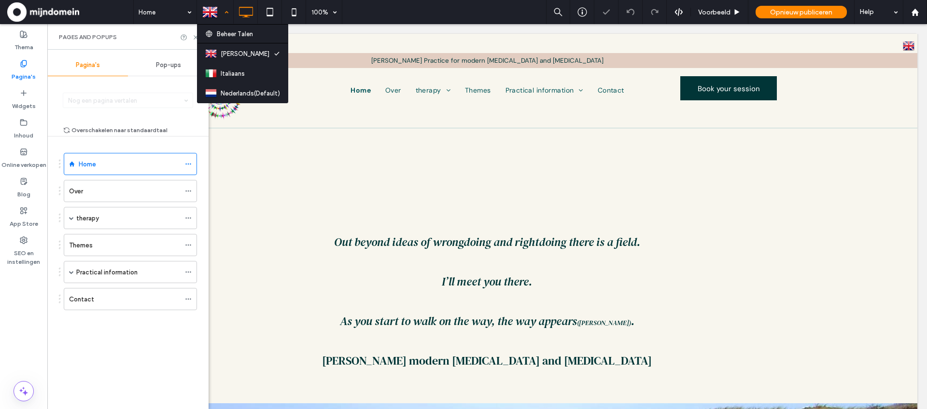
click at [227, 11] on div at bounding box center [214, 11] width 35 height 23
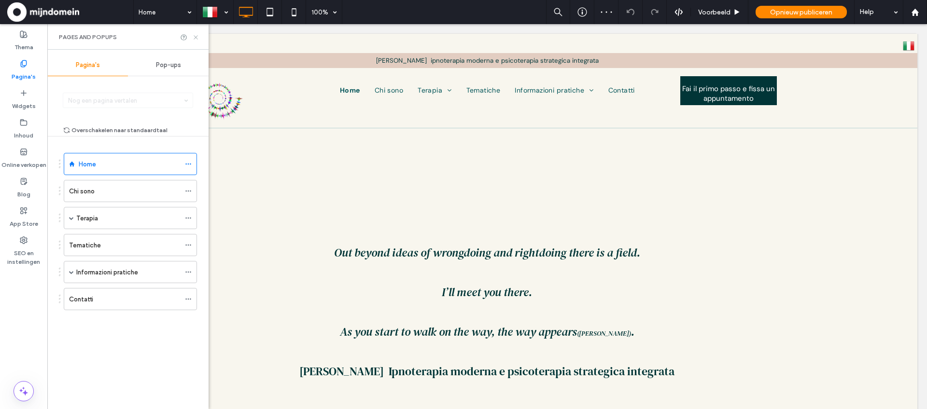
click at [194, 37] on icon at bounding box center [195, 37] width 7 height 7
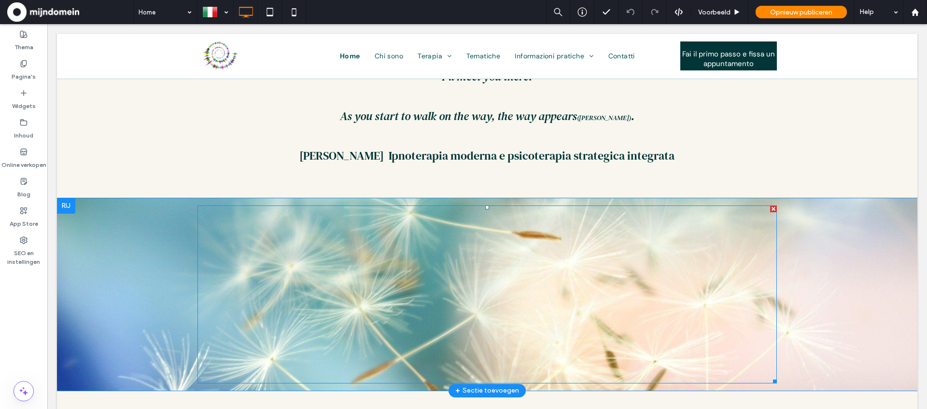
scroll to position [217, 0]
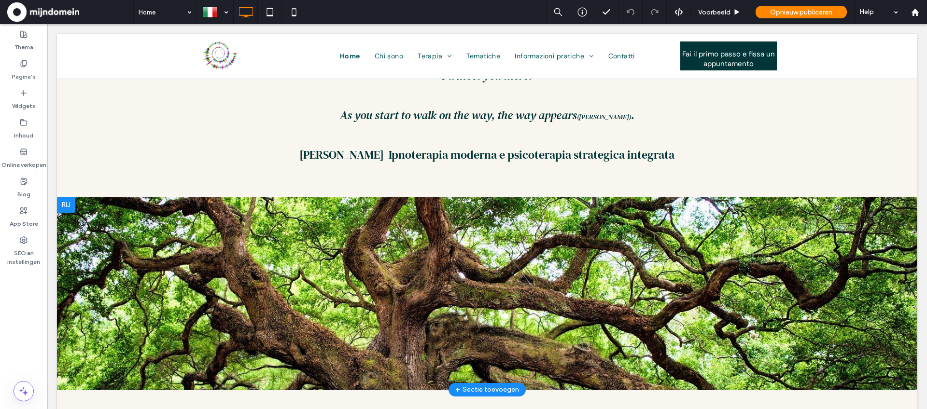
click at [64, 206] on div at bounding box center [66, 204] width 18 height 15
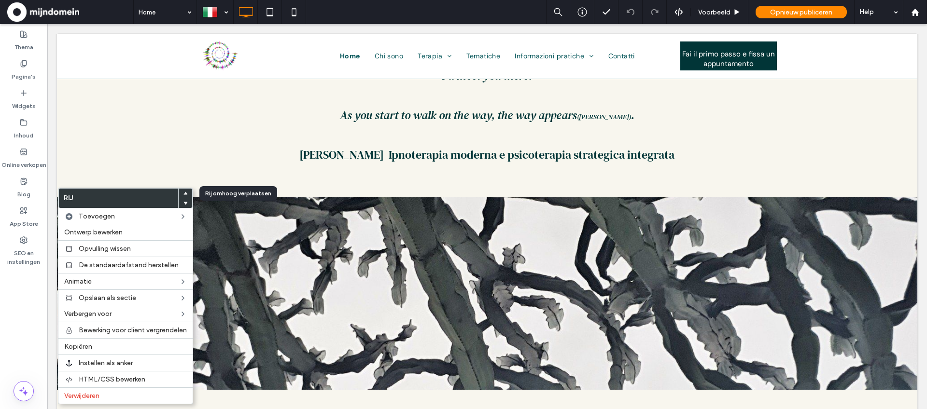
click at [185, 192] on icon at bounding box center [185, 194] width 4 height 4
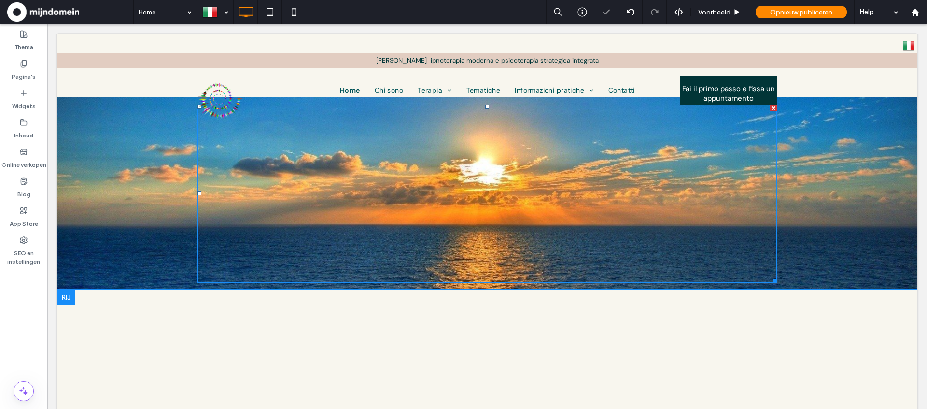
scroll to position [0, 0]
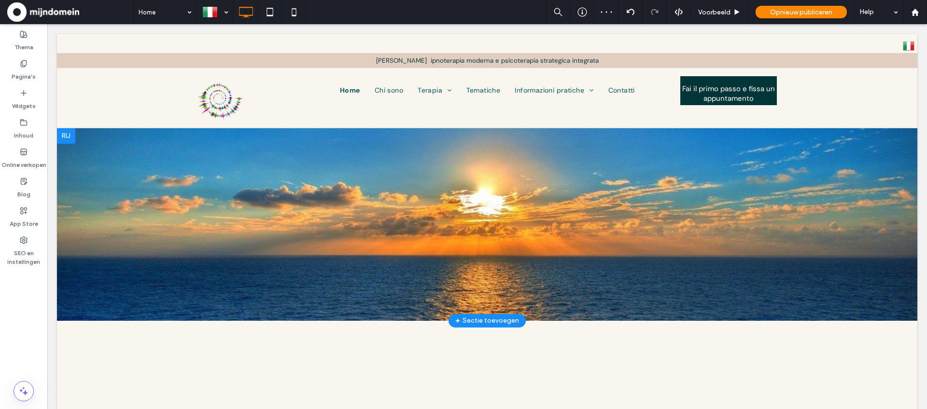
click at [69, 134] on div at bounding box center [66, 135] width 18 height 15
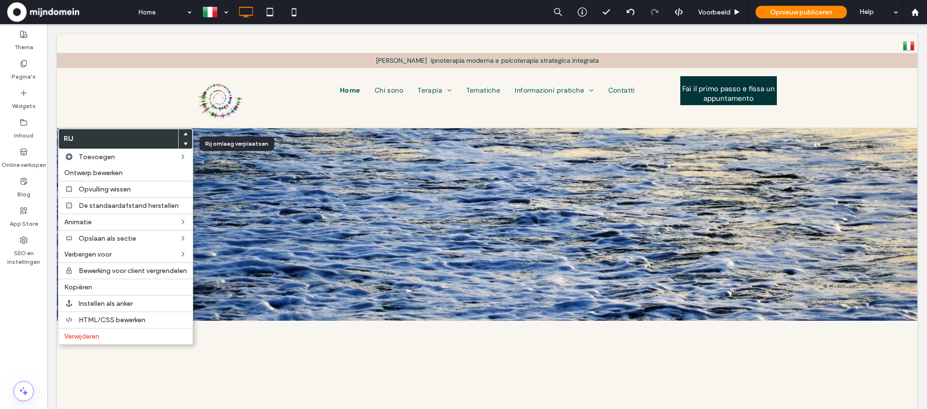
click at [187, 144] on icon at bounding box center [185, 144] width 4 height 4
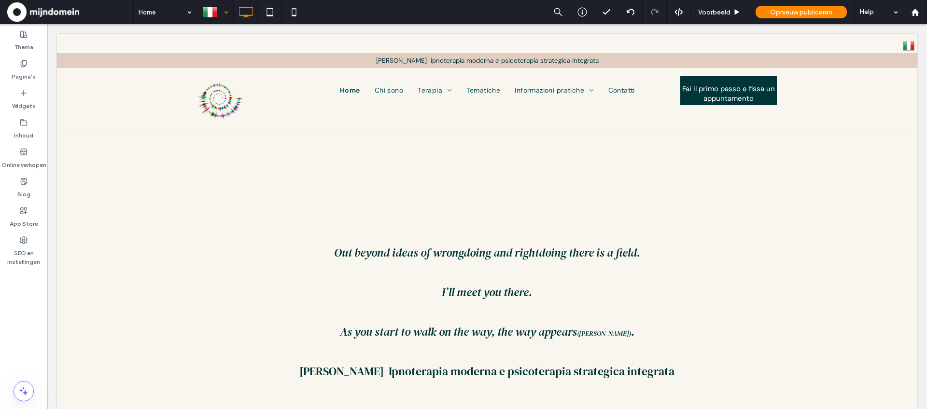
click at [223, 12] on div at bounding box center [214, 11] width 35 height 23
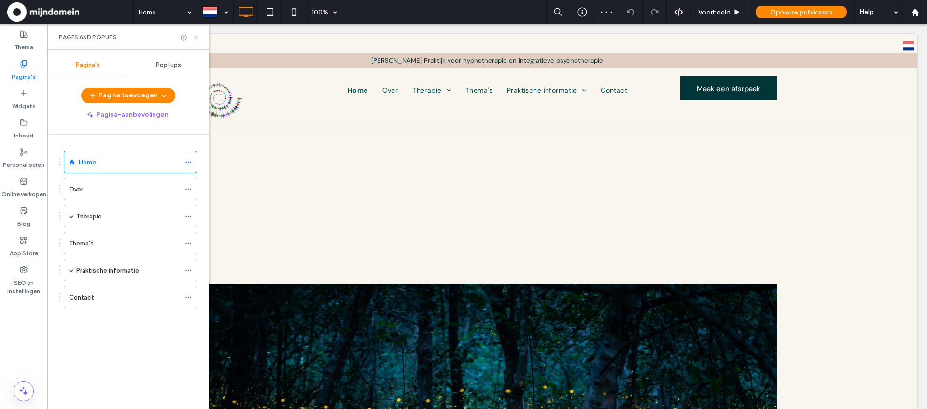
click at [198, 36] on icon at bounding box center [195, 37] width 7 height 7
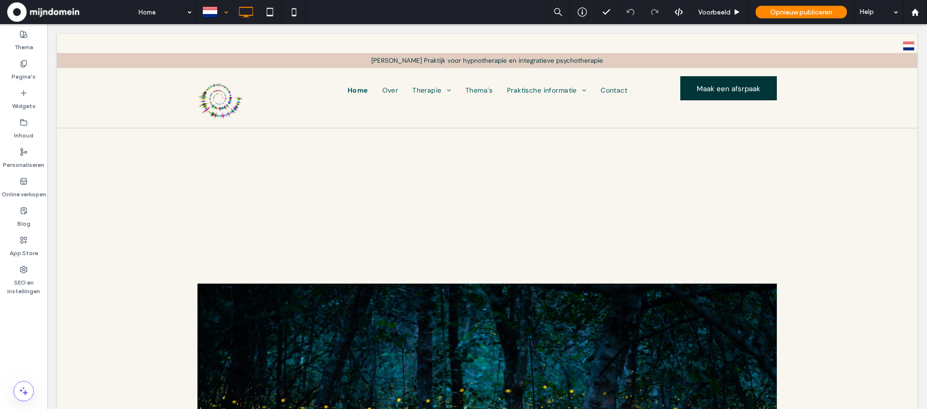
click at [226, 13] on div at bounding box center [214, 11] width 35 height 23
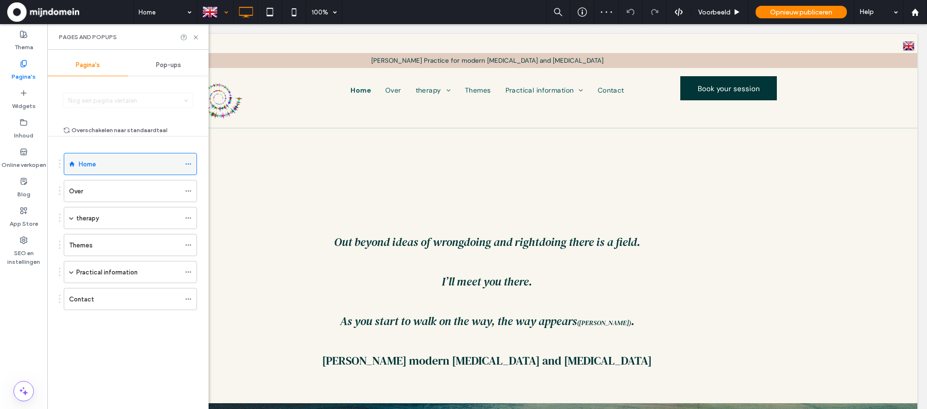
click at [188, 165] on icon at bounding box center [188, 164] width 7 height 7
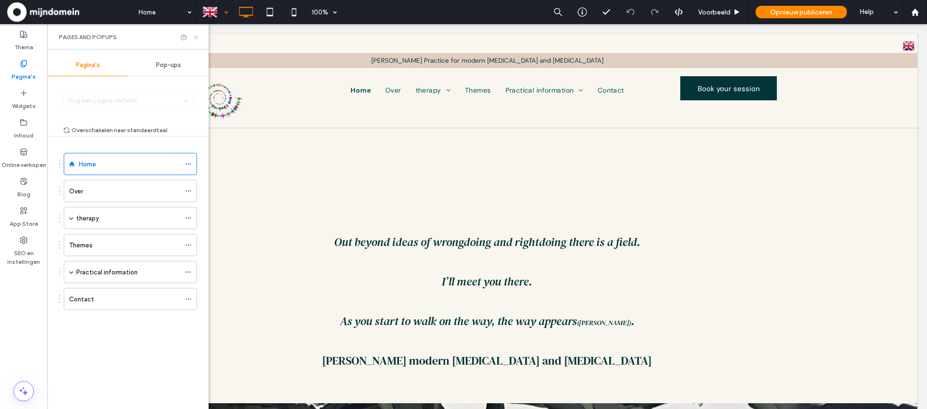
click at [194, 37] on icon at bounding box center [195, 37] width 7 height 7
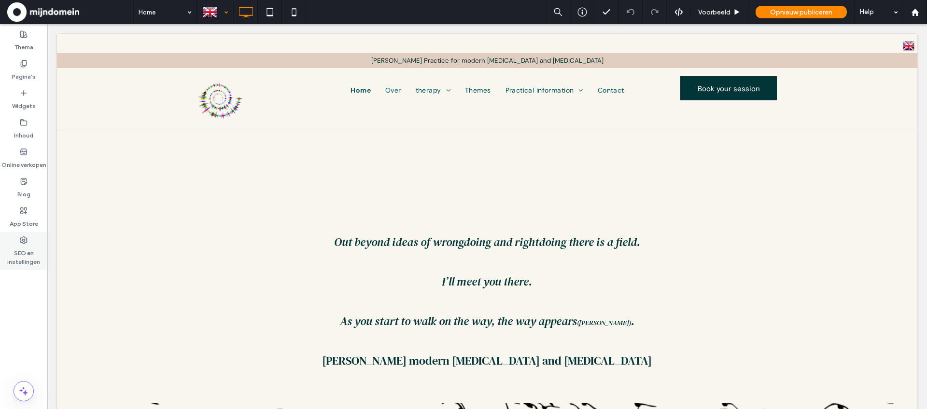
click at [28, 254] on label "SEO en instellingen" at bounding box center [23, 255] width 47 height 22
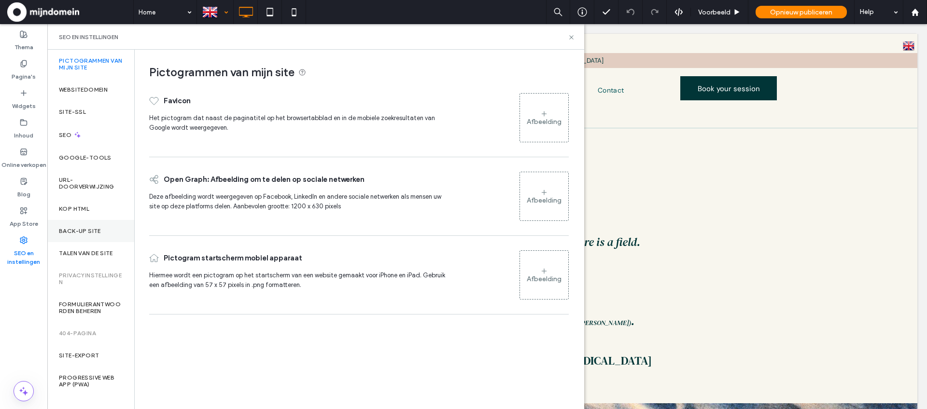
click at [81, 230] on label "Back-up site" at bounding box center [80, 231] width 42 height 7
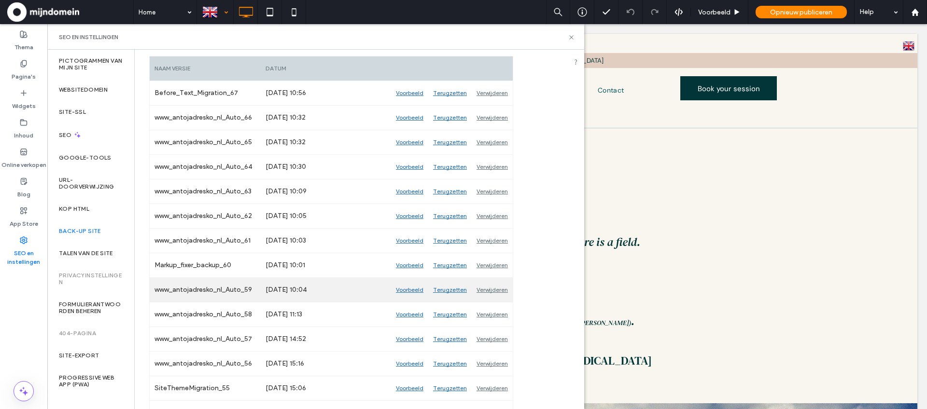
scroll to position [163, 0]
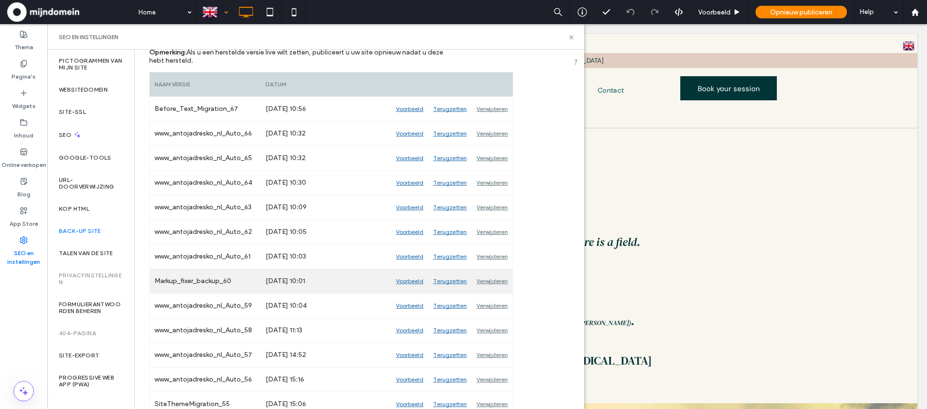
click at [412, 278] on div "Voorbeeld" at bounding box center [409, 281] width 37 height 24
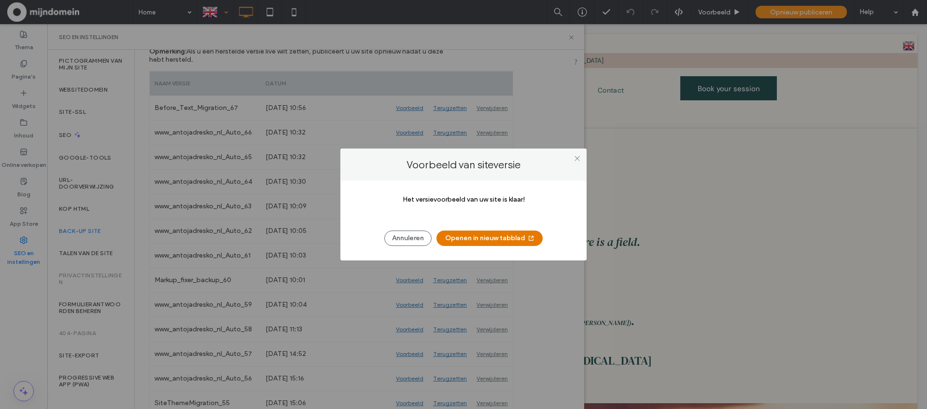
scroll to position [151, 0]
click at [469, 239] on button "Openen in nieuw tabblad" at bounding box center [489, 238] width 106 height 15
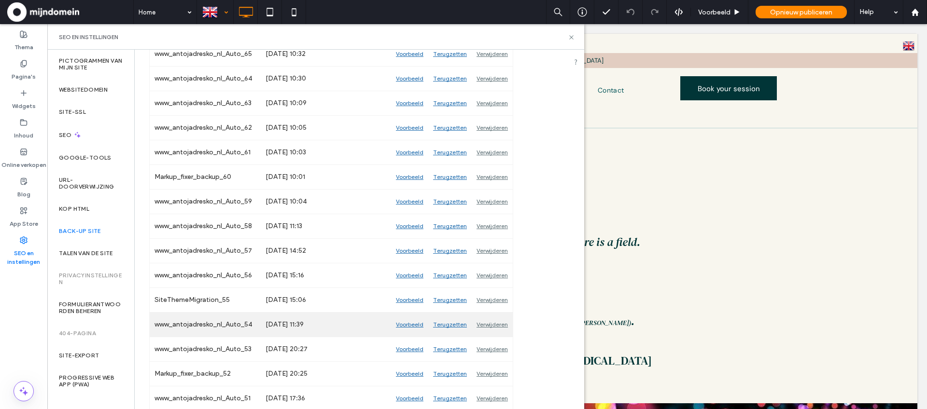
scroll to position [257, 0]
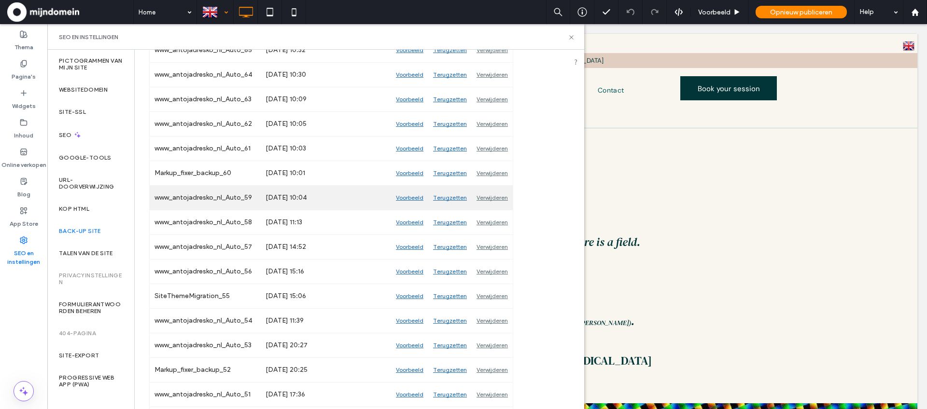
click at [402, 197] on div "Voorbeeld" at bounding box center [409, 198] width 37 height 24
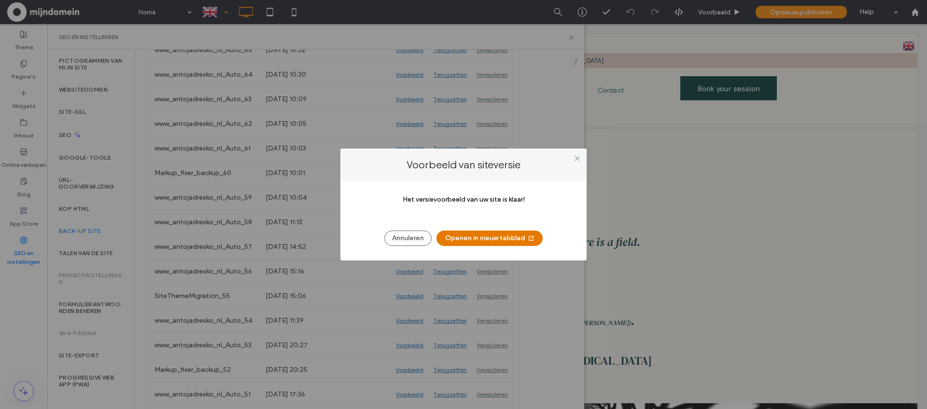
click at [512, 241] on button "Openen in nieuw tabblad" at bounding box center [489, 238] width 106 height 15
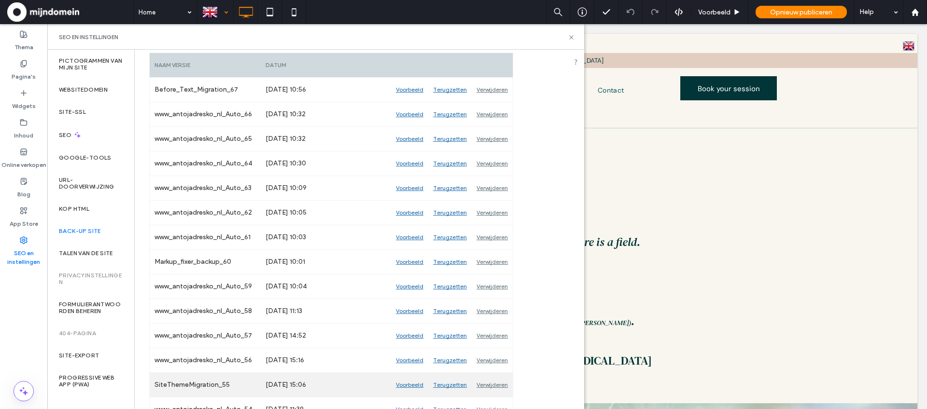
scroll to position [0, 0]
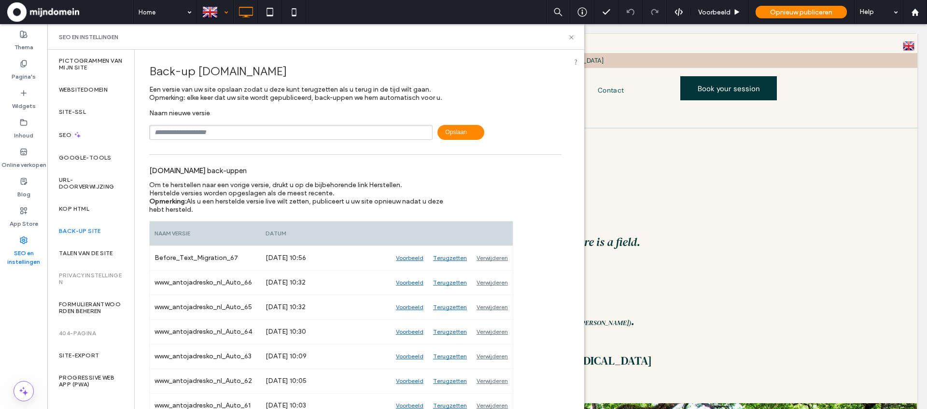
click at [230, 135] on input "text" at bounding box center [290, 132] width 283 height 15
type input "**********"
click at [450, 129] on span "Opslaan" at bounding box center [460, 132] width 47 height 15
click at [571, 37] on use at bounding box center [571, 37] width 4 height 4
